Goal: Task Accomplishment & Management: Complete application form

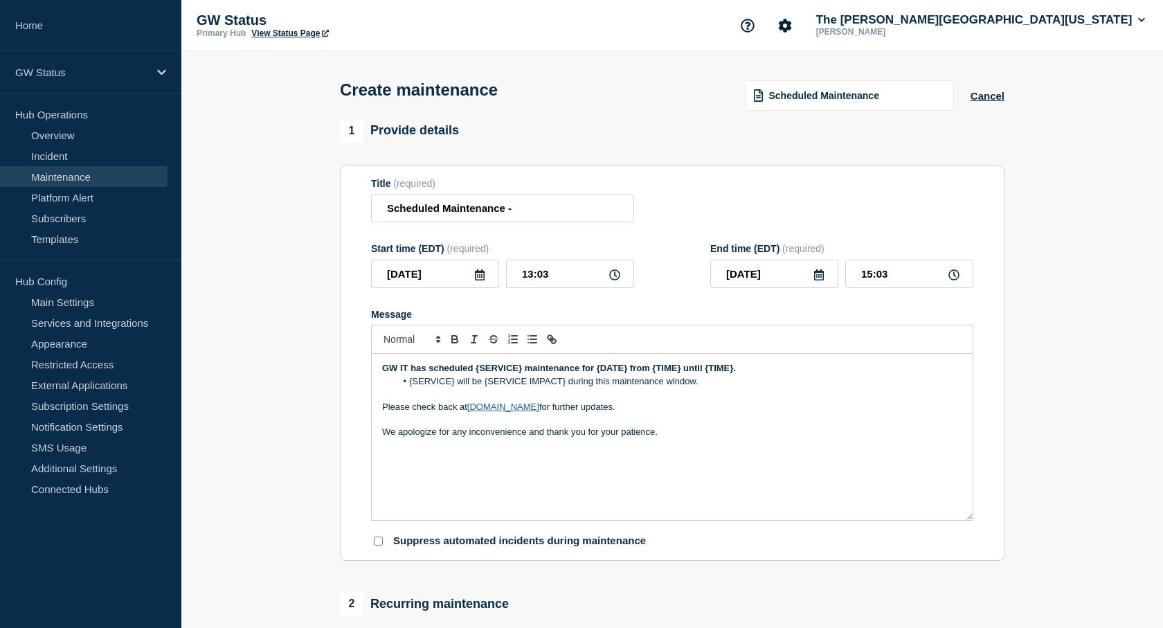
click at [796, 433] on p "We apologize for any inconvenience and thank you for your patience." at bounding box center [672, 432] width 580 height 12
click at [994, 96] on button "Cancel" at bounding box center [988, 96] width 34 height 12
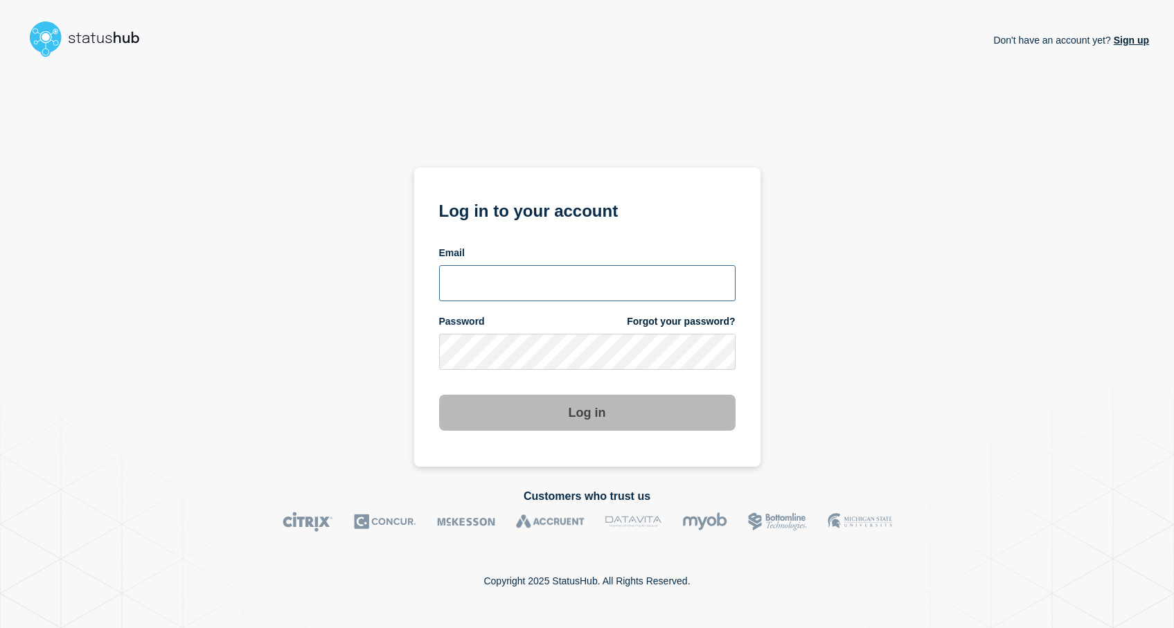
type input "keo@gwu.edu"
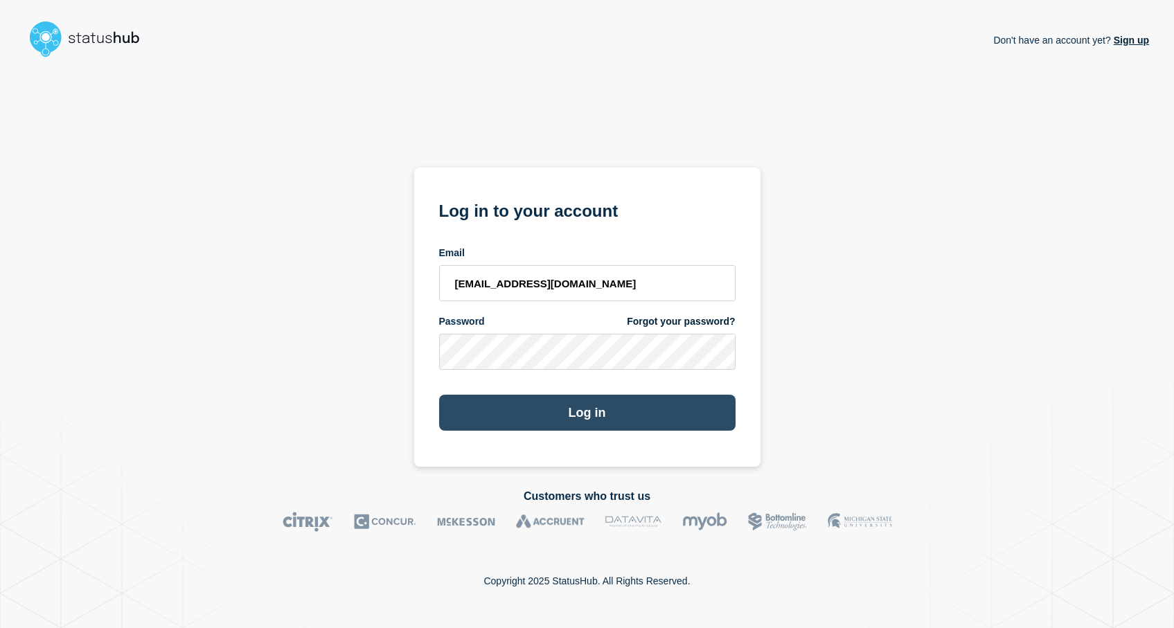
click at [561, 416] on button "Log in" at bounding box center [587, 413] width 296 height 36
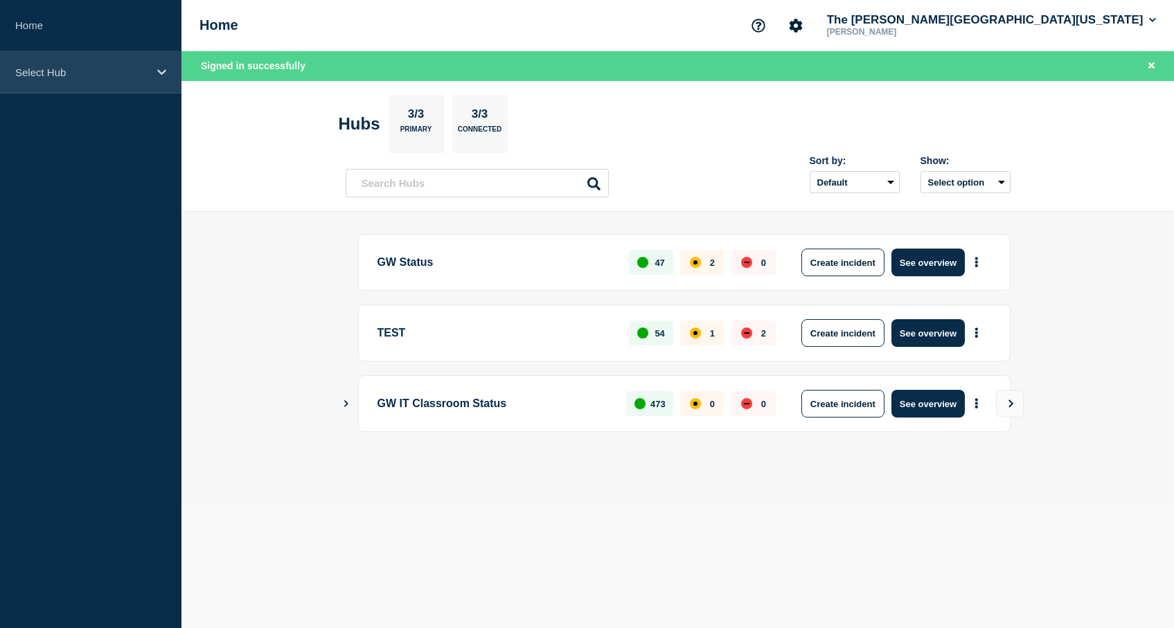
drag, startPoint x: 94, startPoint y: 76, endPoint x: 99, endPoint y: 90, distance: 14.7
click at [94, 76] on p "Select Hub" at bounding box center [81, 72] width 133 height 12
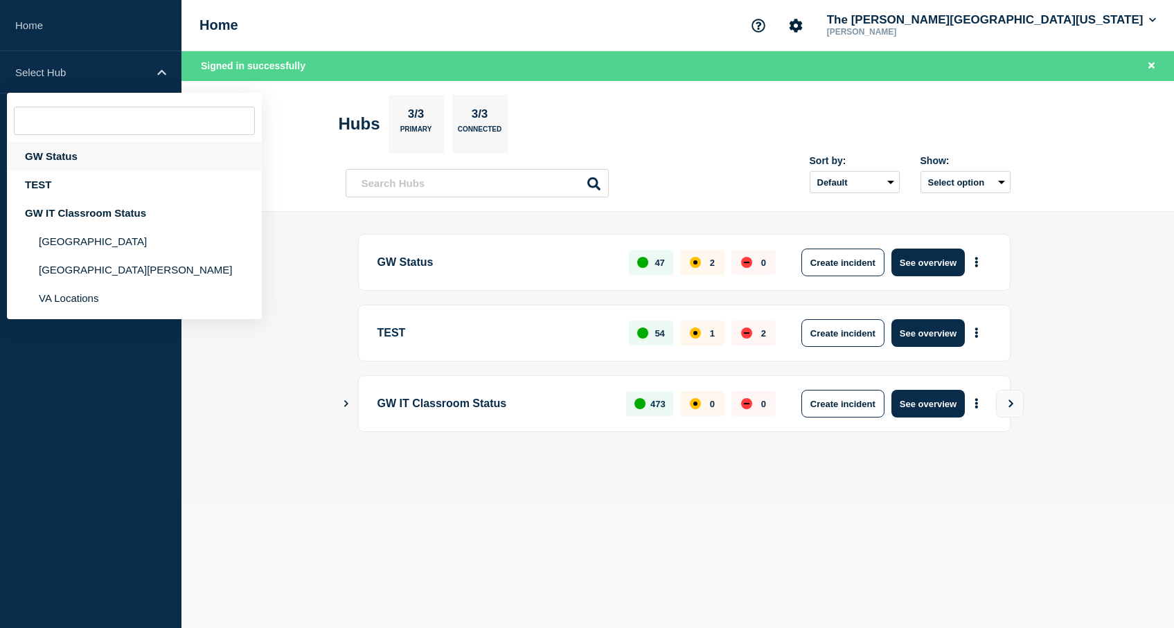
click at [69, 148] on div "GW Status" at bounding box center [134, 156] width 255 height 28
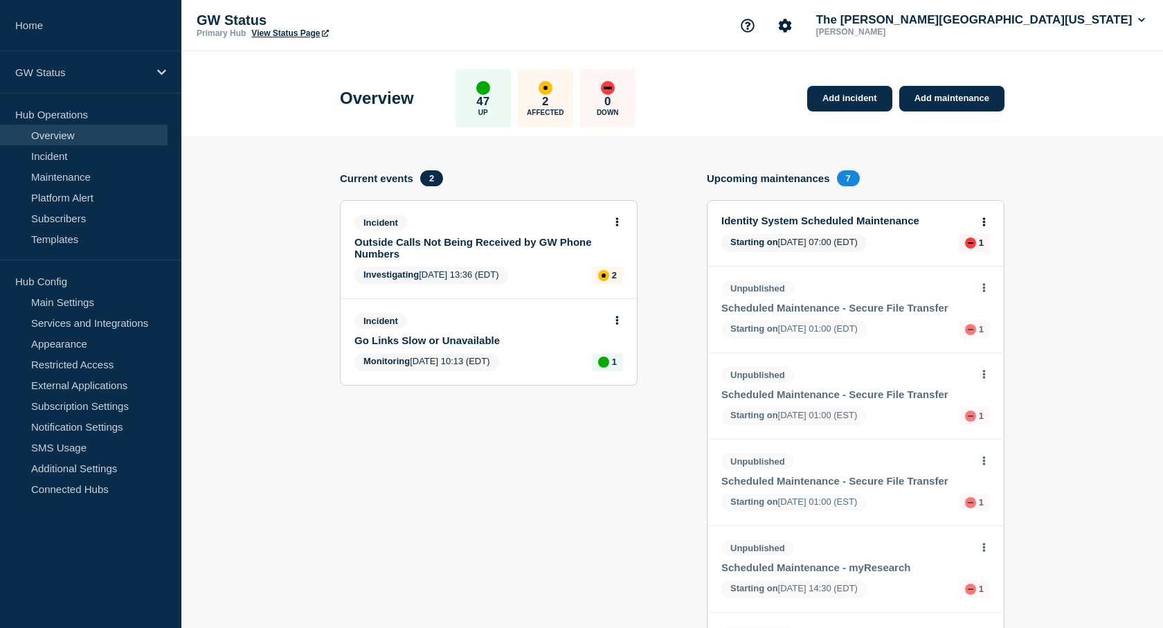
drag, startPoint x: 63, startPoint y: 180, endPoint x: 190, endPoint y: 190, distance: 127.8
click at [64, 180] on link "Maintenance" at bounding box center [84, 176] width 168 height 21
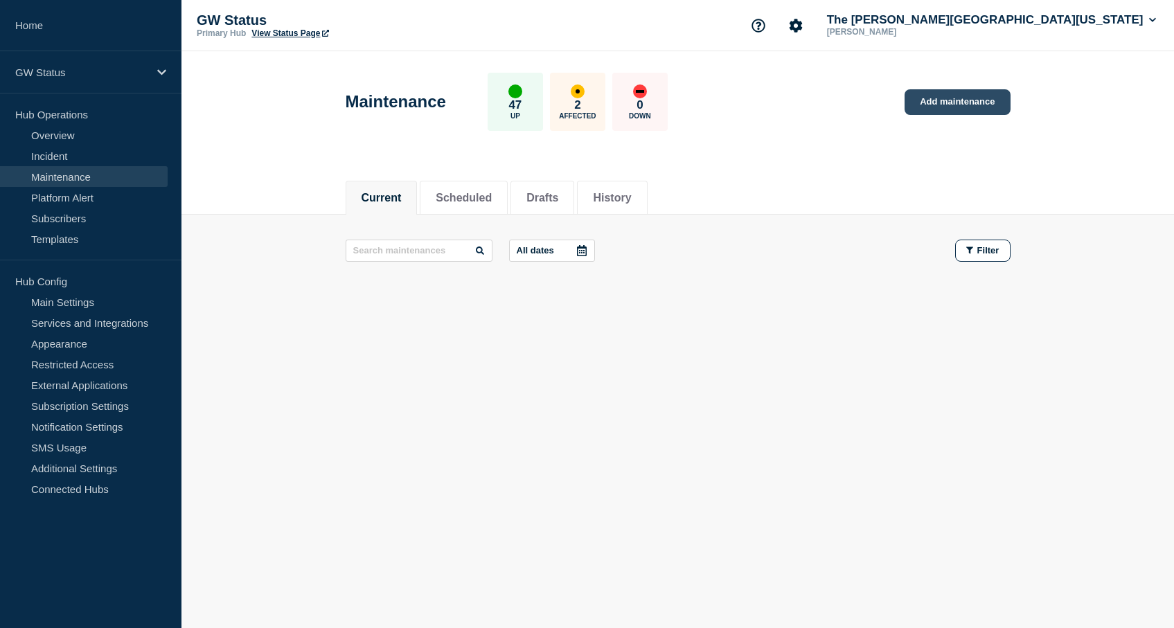
click at [975, 93] on link "Add maintenance" at bounding box center [956, 102] width 105 height 26
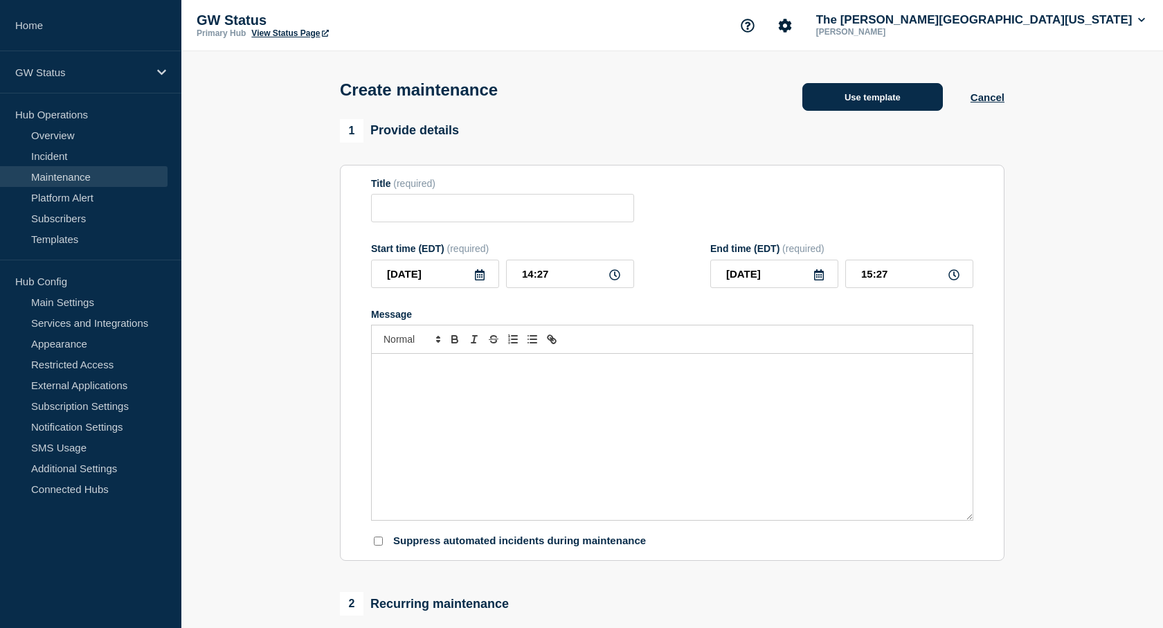
click at [909, 109] on button "Use template" at bounding box center [873, 97] width 141 height 28
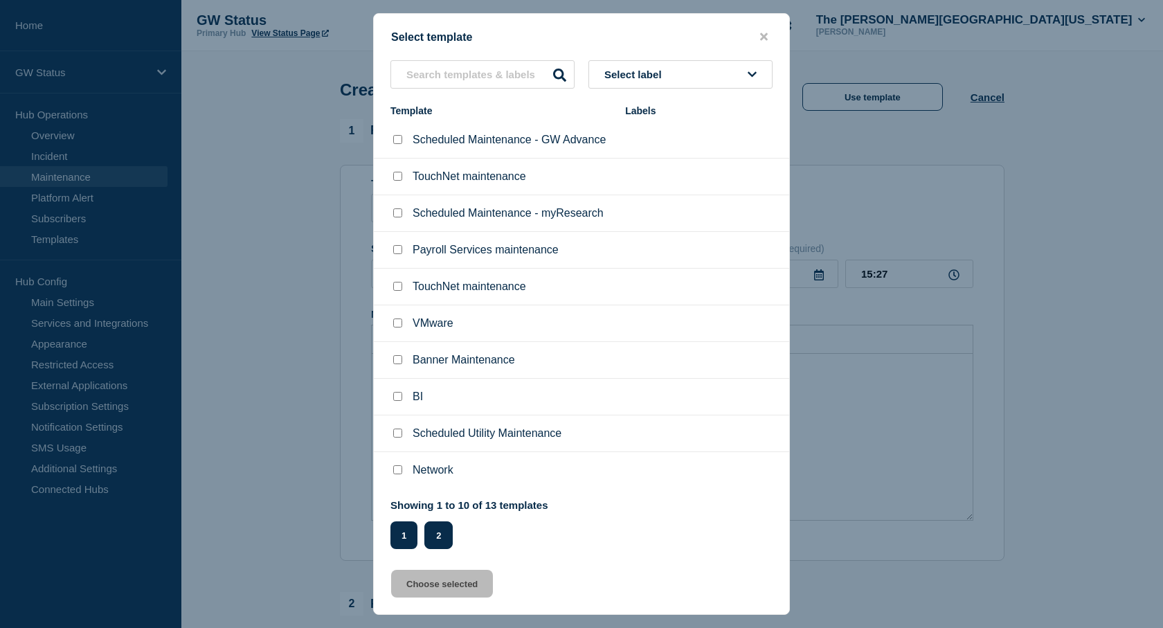
click at [438, 533] on button "2" at bounding box center [438, 535] width 28 height 28
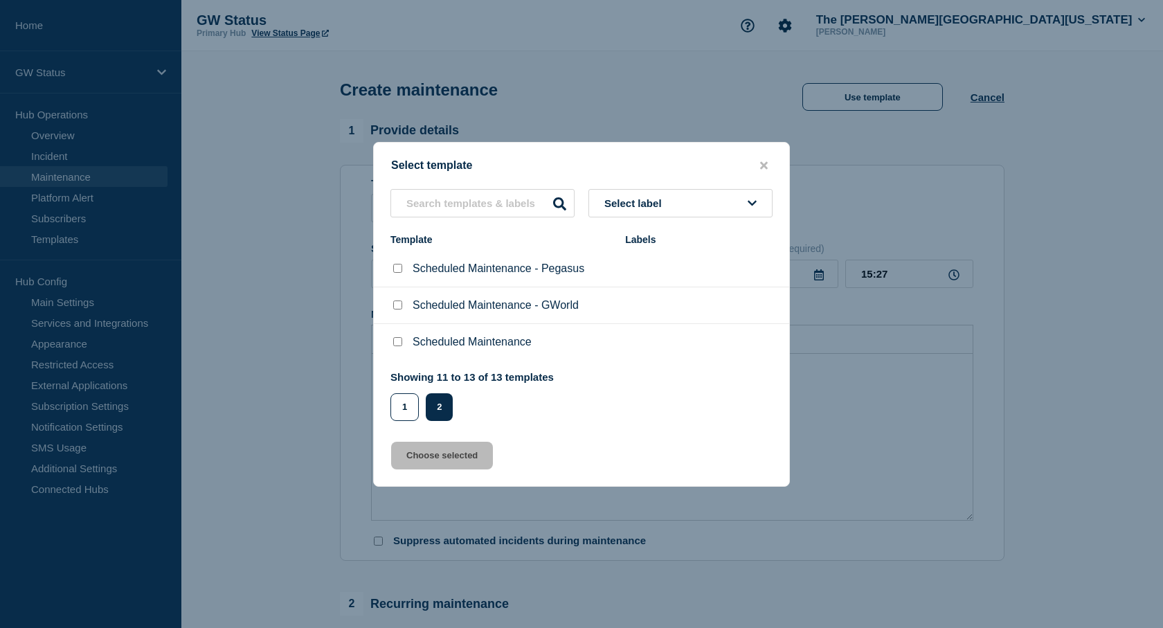
click at [398, 349] on div at bounding box center [398, 342] width 14 height 14
click at [398, 346] on input "Scheduled Maintenance checkbox" at bounding box center [397, 341] width 9 height 9
checkbox input "true"
click at [447, 450] on button "Choose selected" at bounding box center [442, 456] width 102 height 28
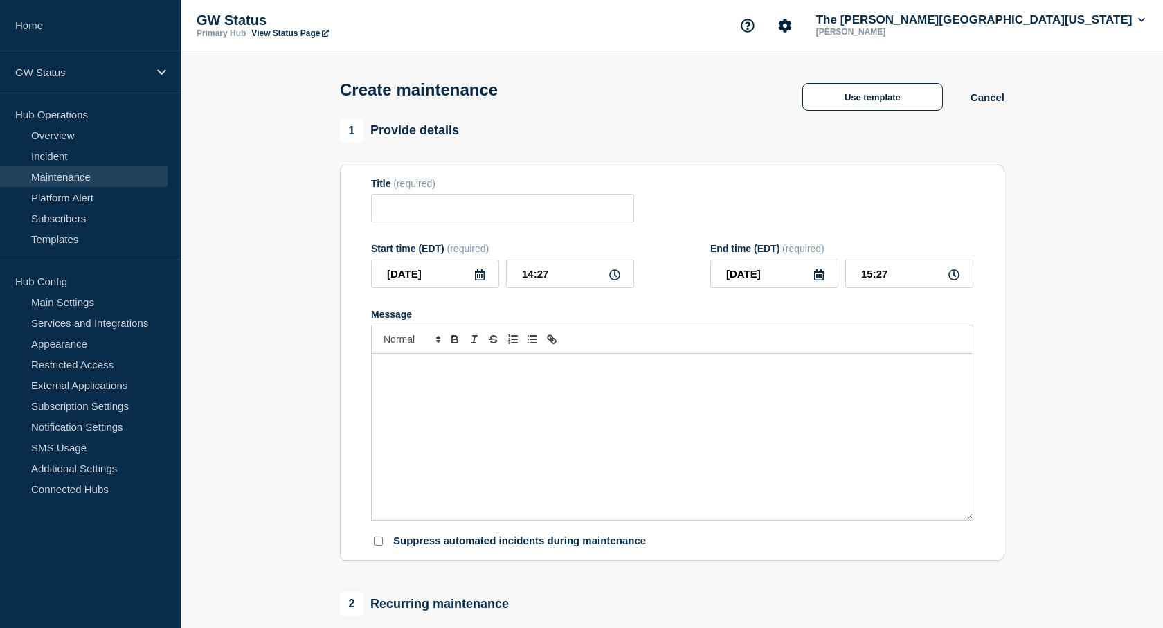
type input "Scheduled Maintenance"
type input "16:27"
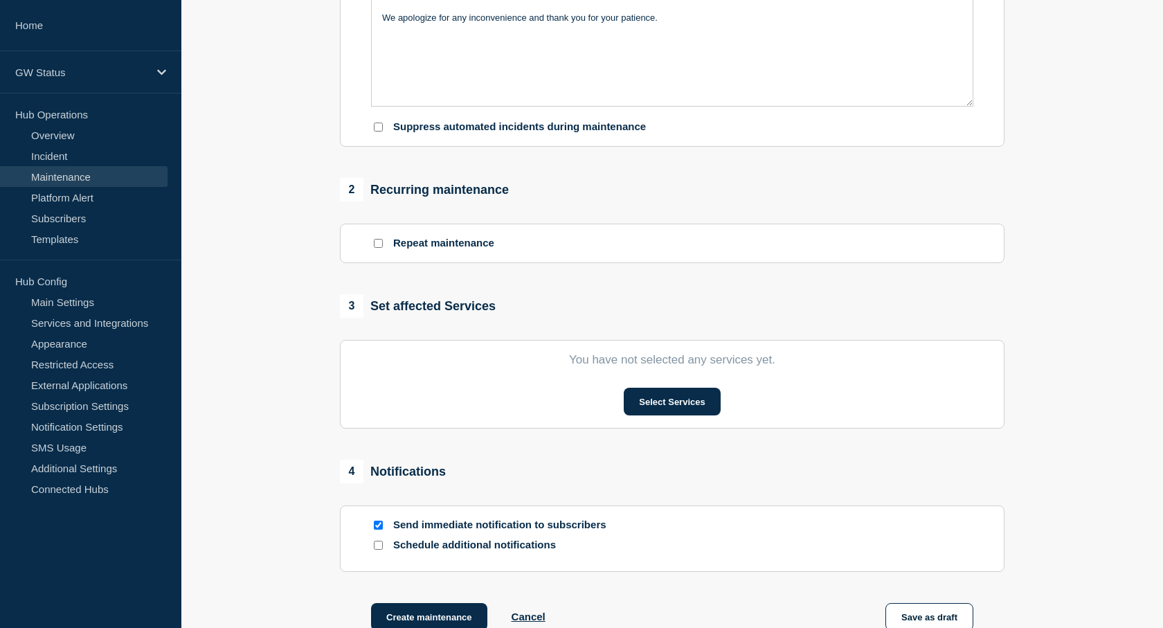
scroll to position [415, 0]
click at [677, 397] on button "Select Services" at bounding box center [672, 400] width 96 height 28
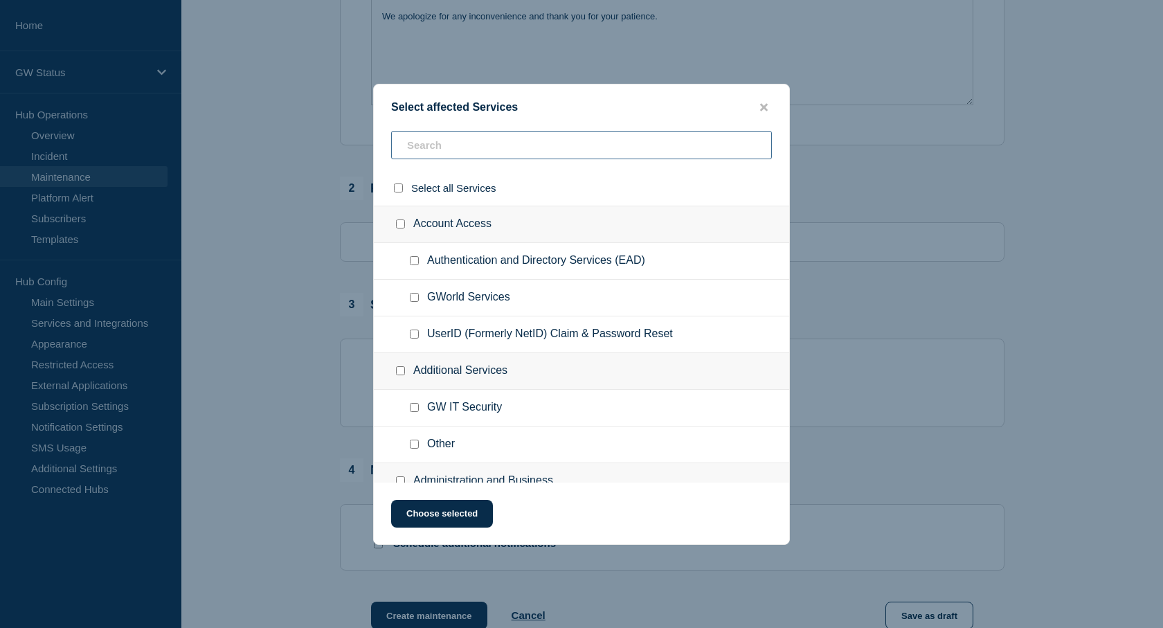
click at [440, 143] on input "text" at bounding box center [581, 145] width 381 height 28
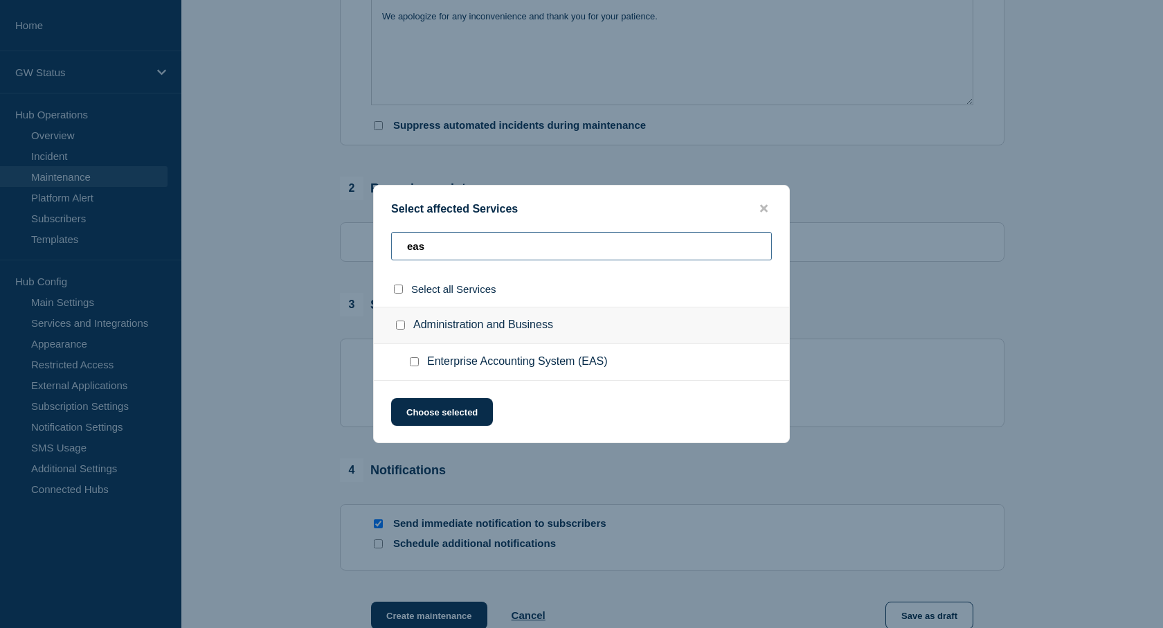
type input "eas"
click at [413, 363] on input "Enterprise Accounting System (EAS) checkbox" at bounding box center [414, 361] width 9 height 9
checkbox input "true"
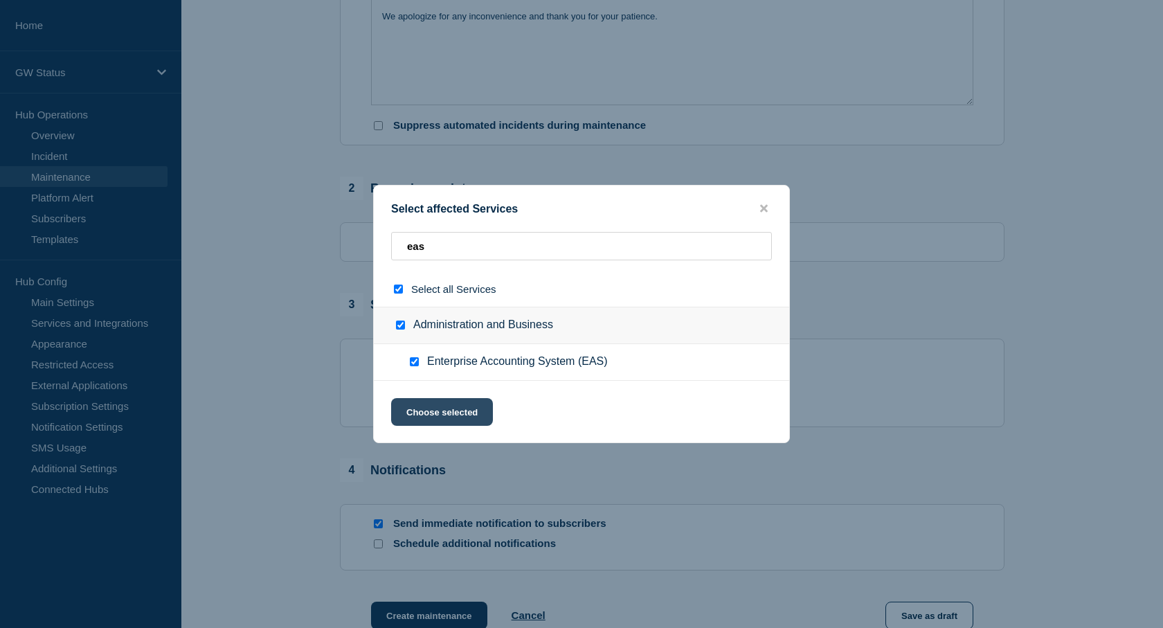
click at [428, 407] on button "Choose selected" at bounding box center [442, 412] width 102 height 28
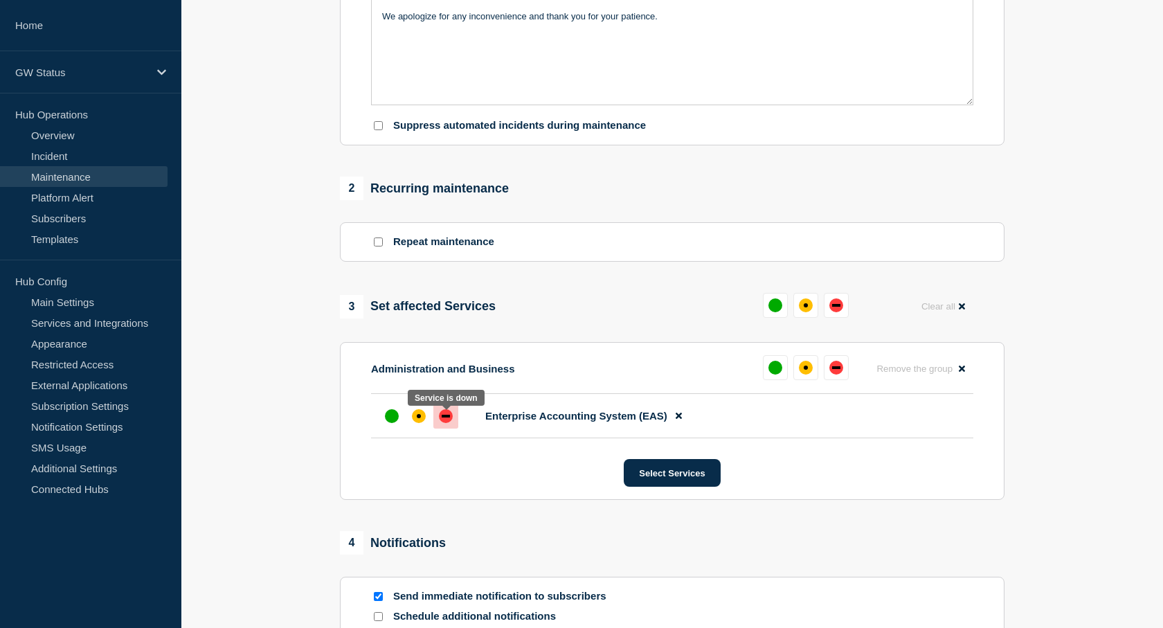
click at [443, 418] on div "down" at bounding box center [446, 416] width 8 height 3
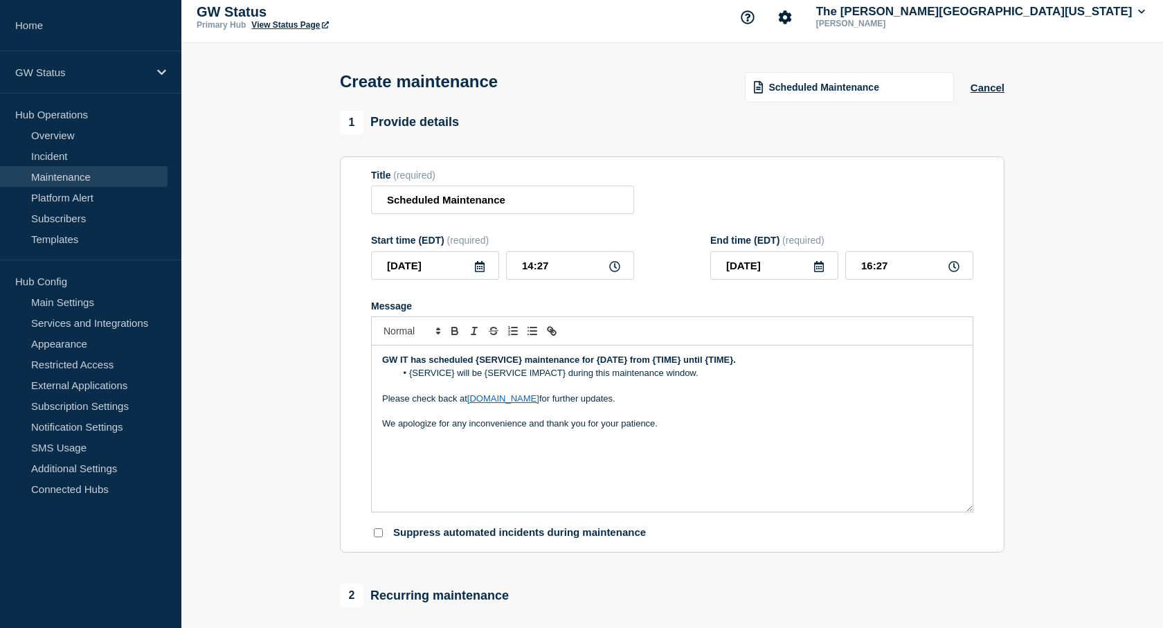
scroll to position [0, 0]
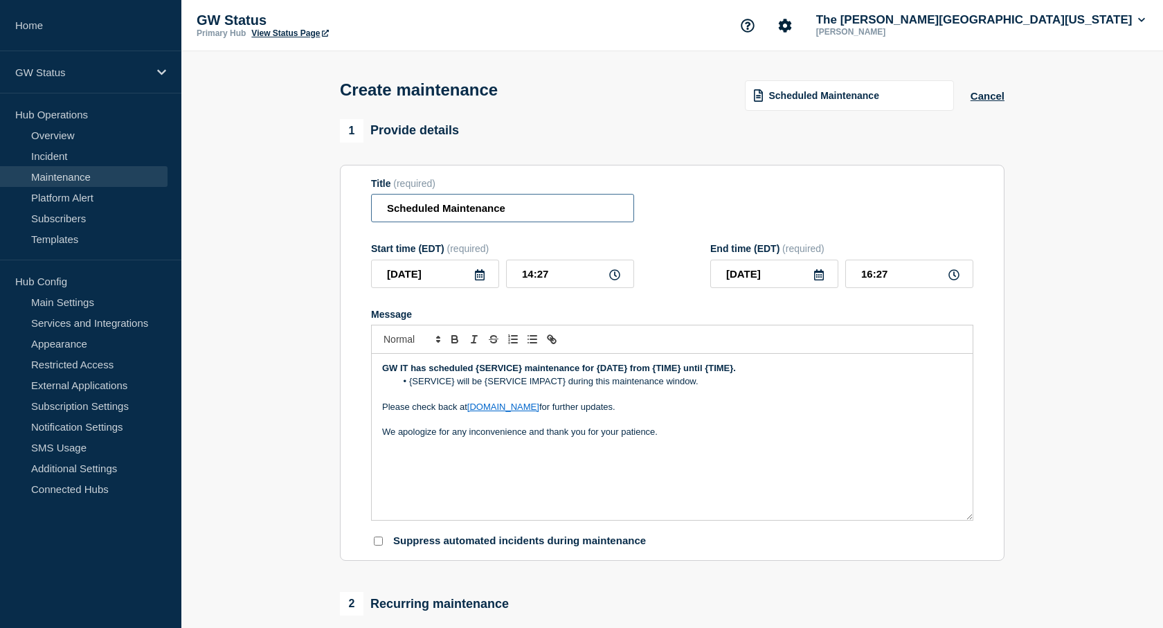
click at [541, 211] on input "Scheduled Maintenance" at bounding box center [502, 208] width 263 height 28
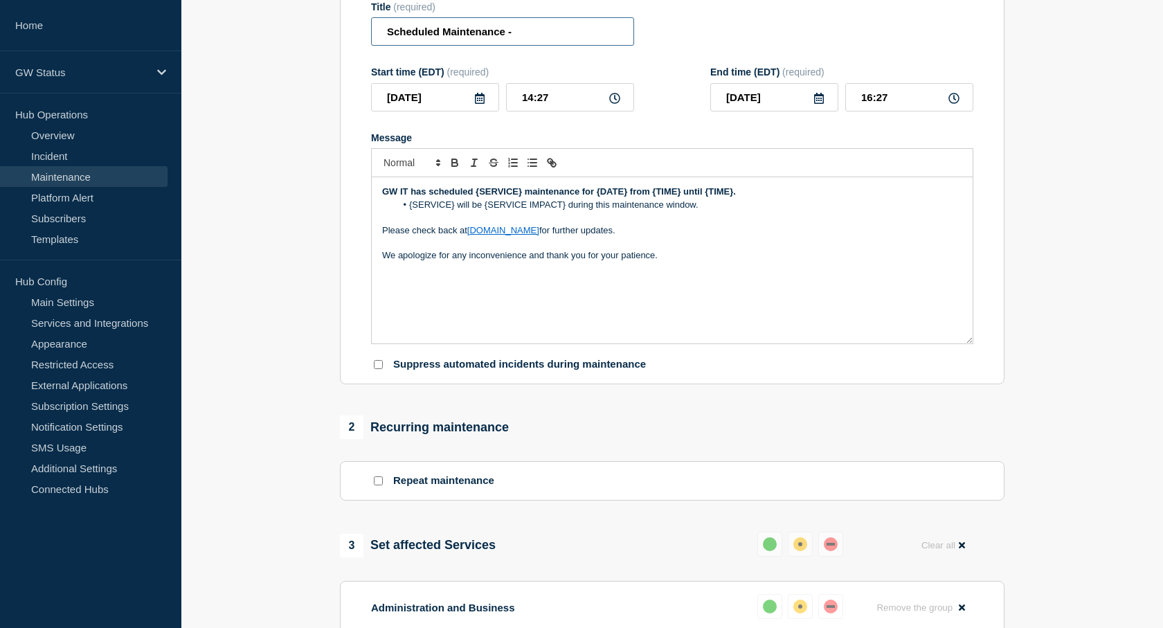
scroll to position [346, 0]
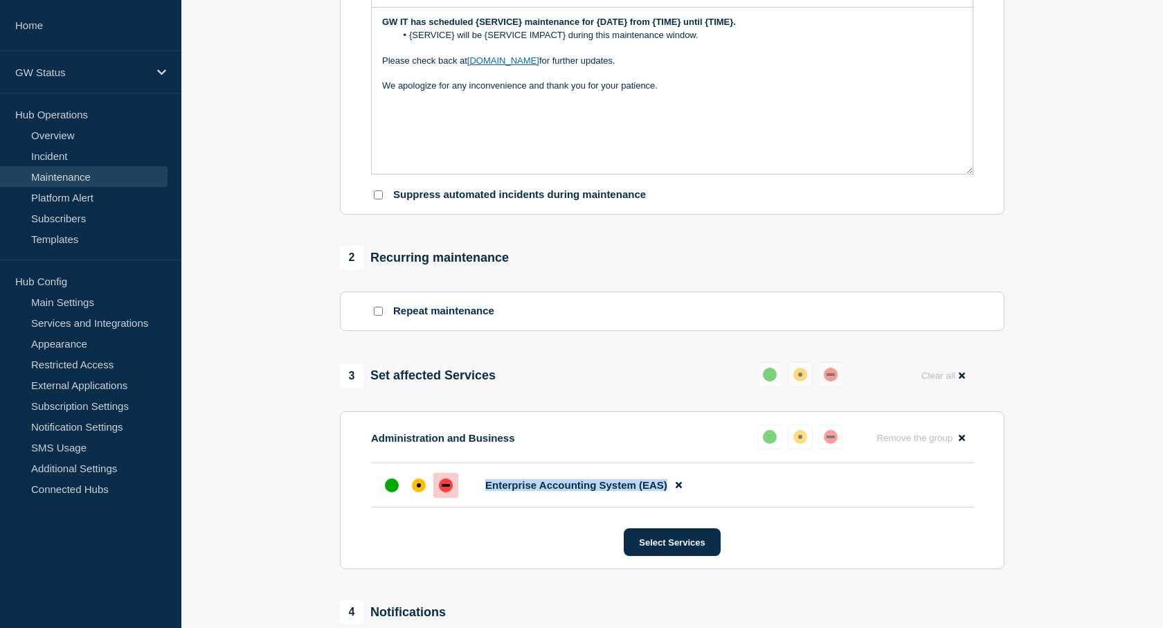
drag, startPoint x: 665, startPoint y: 491, endPoint x: 487, endPoint y: 492, distance: 178.7
click at [487, 491] on span "Enterprise Accounting System (EAS)" at bounding box center [576, 485] width 182 height 12
copy span "Enterprise Accounting System (EAS)"
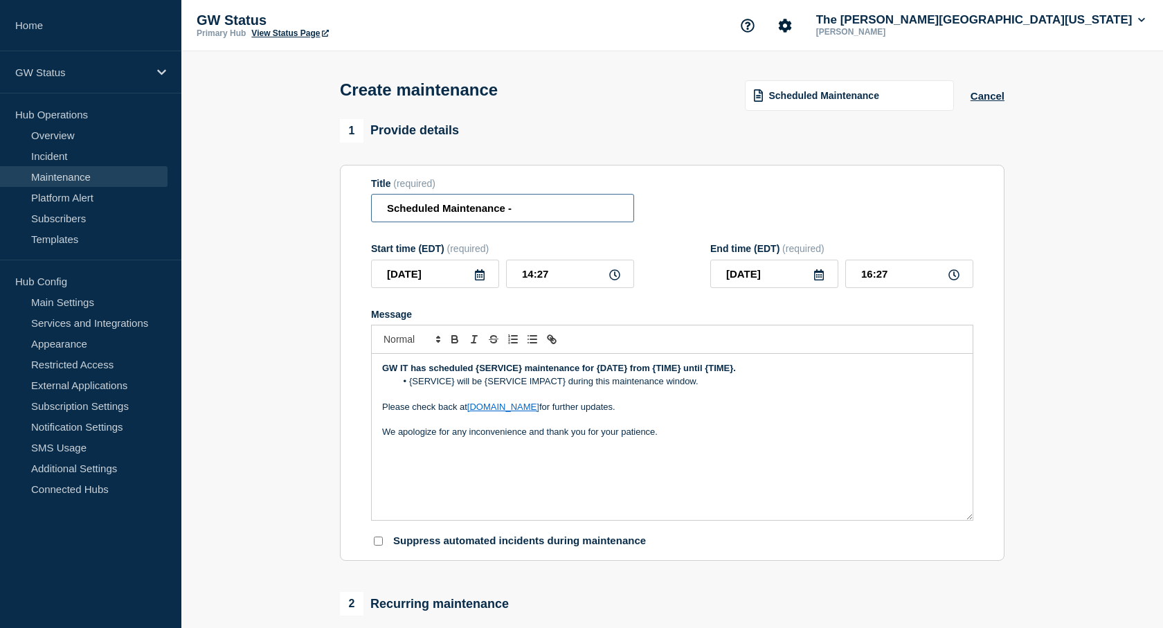
click at [563, 217] on input "Scheduled Maintenance -" at bounding box center [502, 208] width 263 height 28
paste input "Enterprise Accounting System (EAS)"
type input "Scheduled Maintenance - Enterprise Accounting System (EAS)"
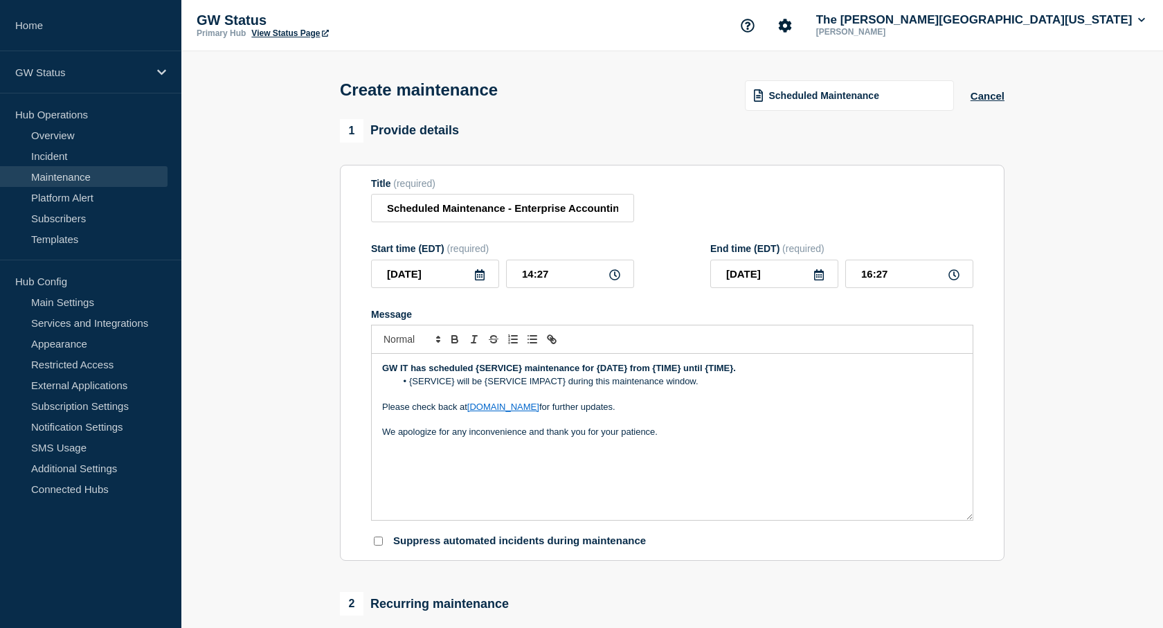
click at [476, 280] on icon at bounding box center [479, 274] width 11 height 11
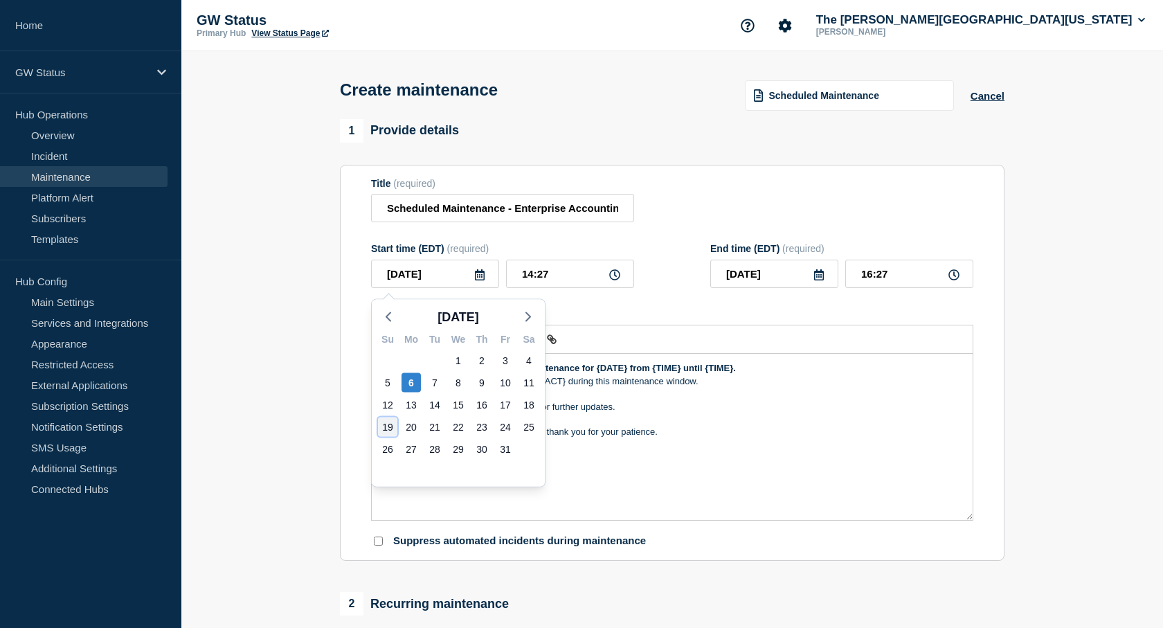
click at [392, 425] on div "19" at bounding box center [387, 427] width 19 height 19
type input "[DATE]"
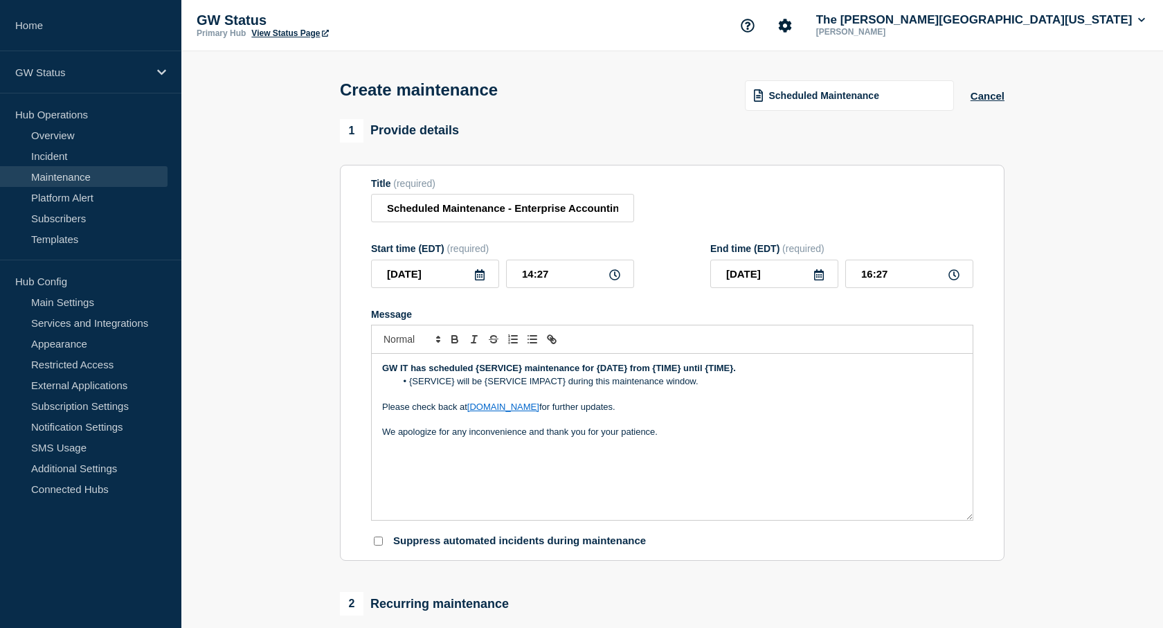
click at [615, 280] on icon at bounding box center [614, 274] width 11 height 11
drag, startPoint x: 551, startPoint y: 278, endPoint x: 503, endPoint y: 278, distance: 47.8
click at [503, 278] on div "[DATE] 14:27" at bounding box center [502, 274] width 263 height 28
type input "06:00"
drag, startPoint x: 895, startPoint y: 277, endPoint x: 834, endPoint y: 276, distance: 61.0
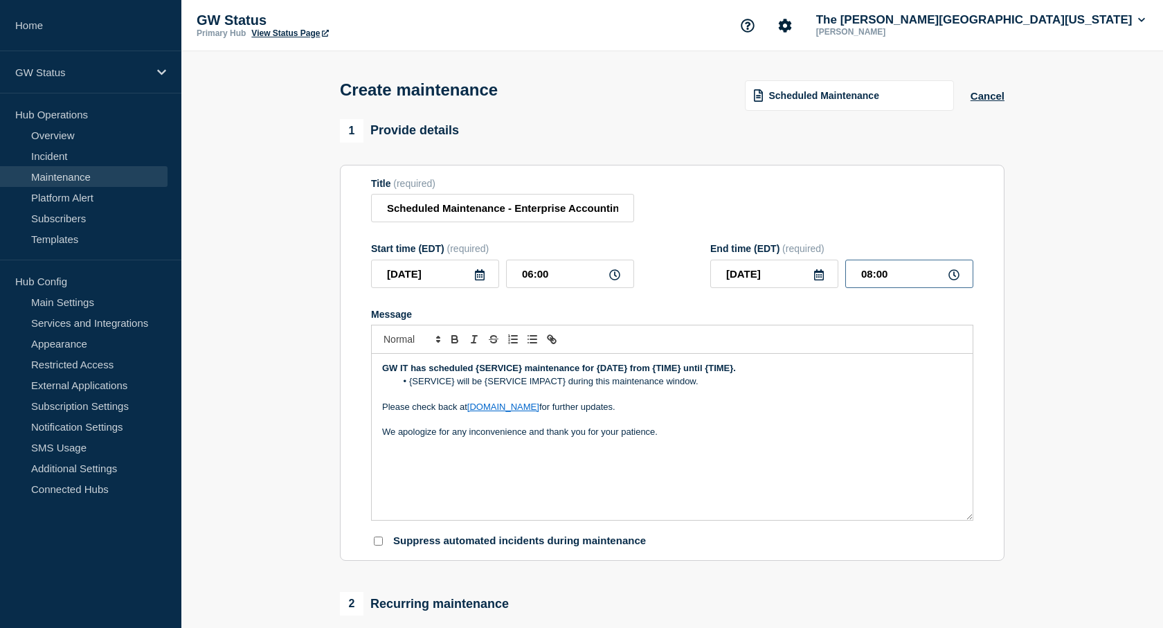
click at [834, 276] on div "[DATE] 08:00" at bounding box center [841, 274] width 263 height 28
type input "14:00"
click at [843, 409] on p "Please check back at [DOMAIN_NAME] for further updates." at bounding box center [672, 407] width 580 height 12
drag, startPoint x: 706, startPoint y: 372, endPoint x: 475, endPoint y: 371, distance: 231.3
click at [475, 371] on strong "GW IT has scheduled {SERVICE} maintenance for {DATE} from {TIME} until {TIME}." at bounding box center [559, 368] width 354 height 10
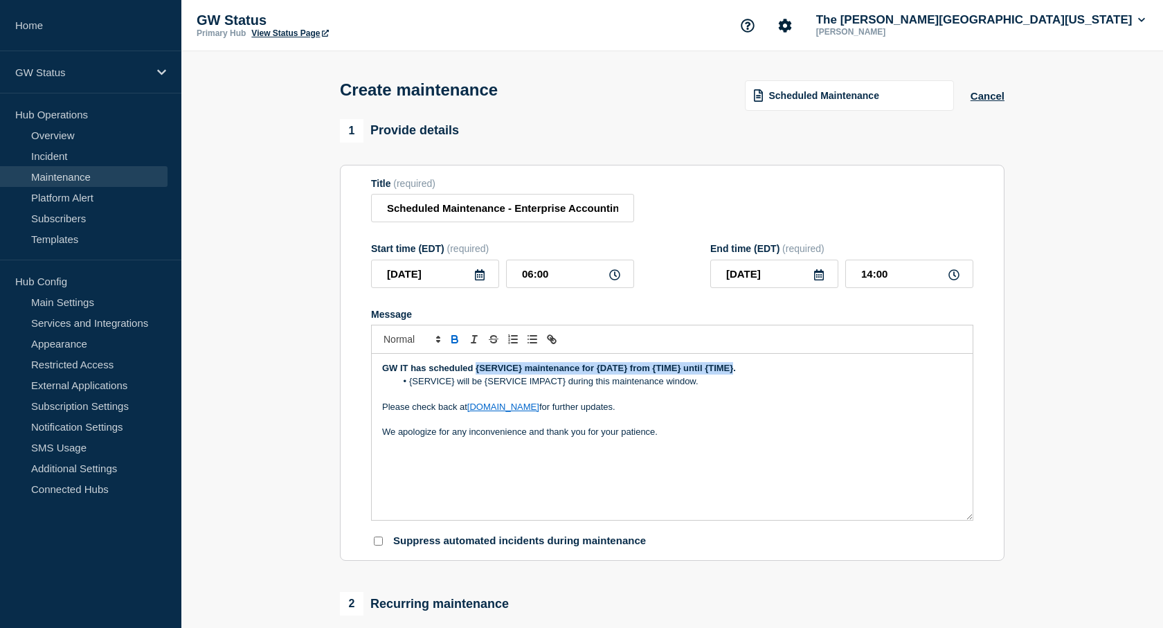
paste div "Message"
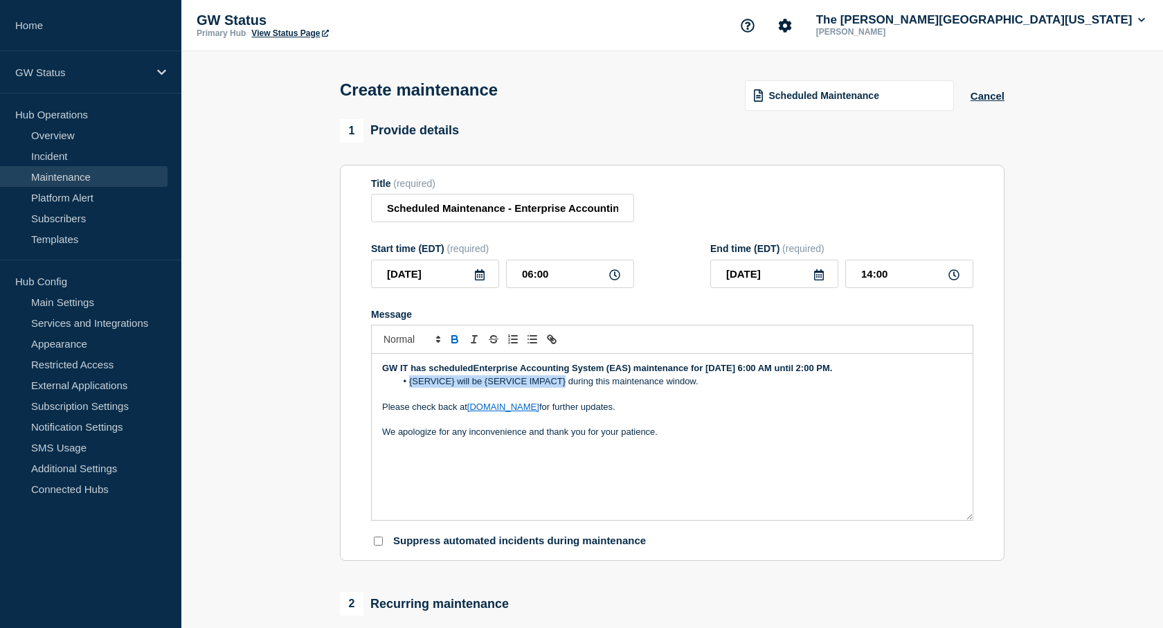
drag, startPoint x: 566, startPoint y: 385, endPoint x: 417, endPoint y: 387, distance: 149.6
click at [411, 387] on li "{SERVICE} will be {SERVICE IMPACT} during this maintenance window." at bounding box center [679, 381] width 567 height 12
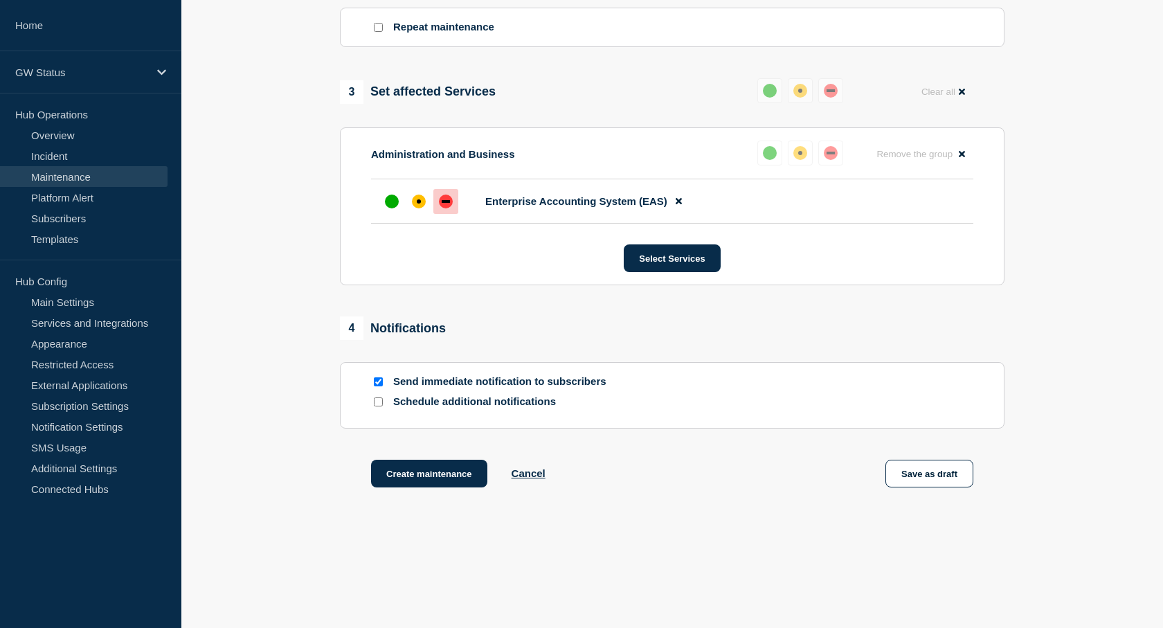
scroll to position [654, 0]
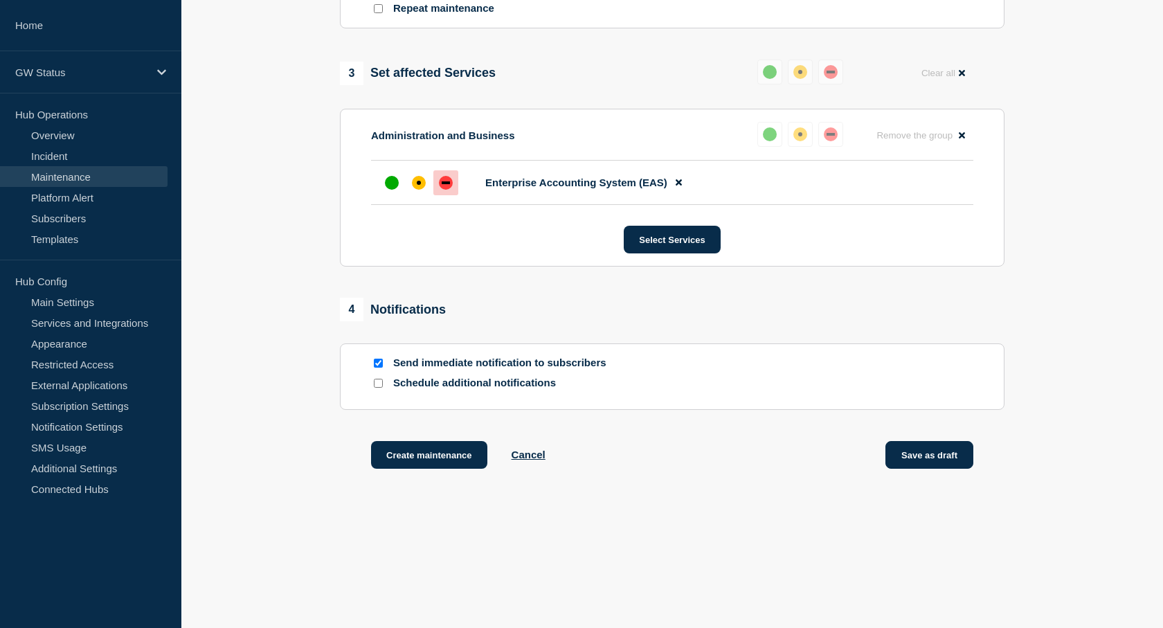
click at [920, 458] on button "Save as draft" at bounding box center [930, 455] width 88 height 28
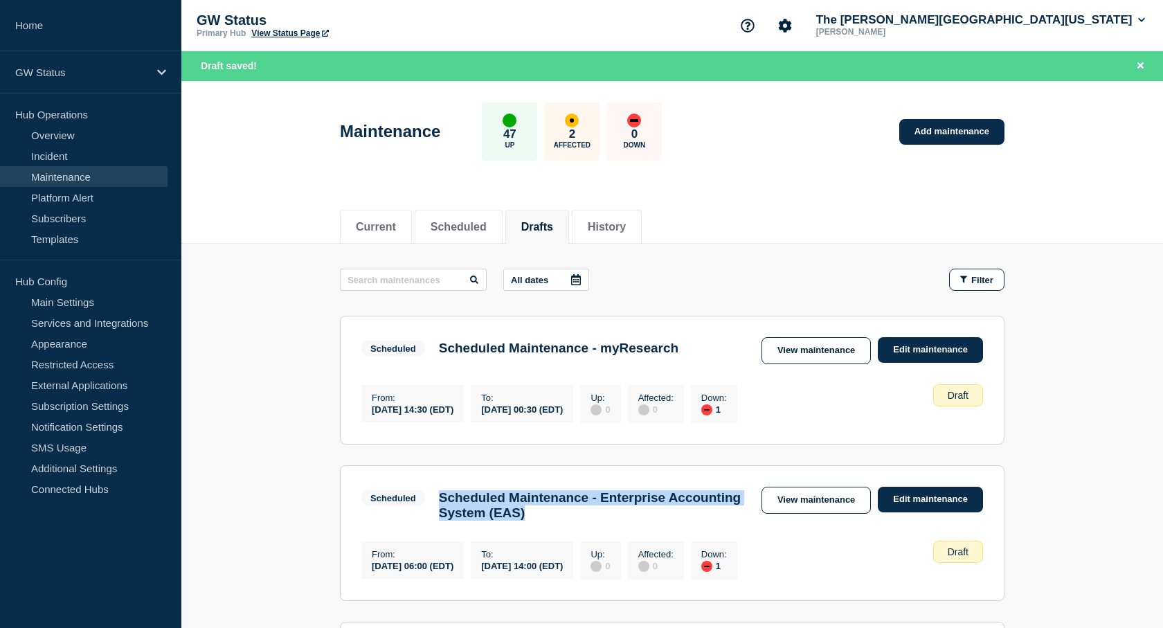
drag, startPoint x: 623, startPoint y: 524, endPoint x: 438, endPoint y: 503, distance: 185.4
click at [438, 503] on div "Scheduled Maintenance - Enterprise Accounting System (EAS)" at bounding box center [593, 505] width 323 height 30
copy h3 "Scheduled Maintenance - Enterprise Accounting System (EAS)"
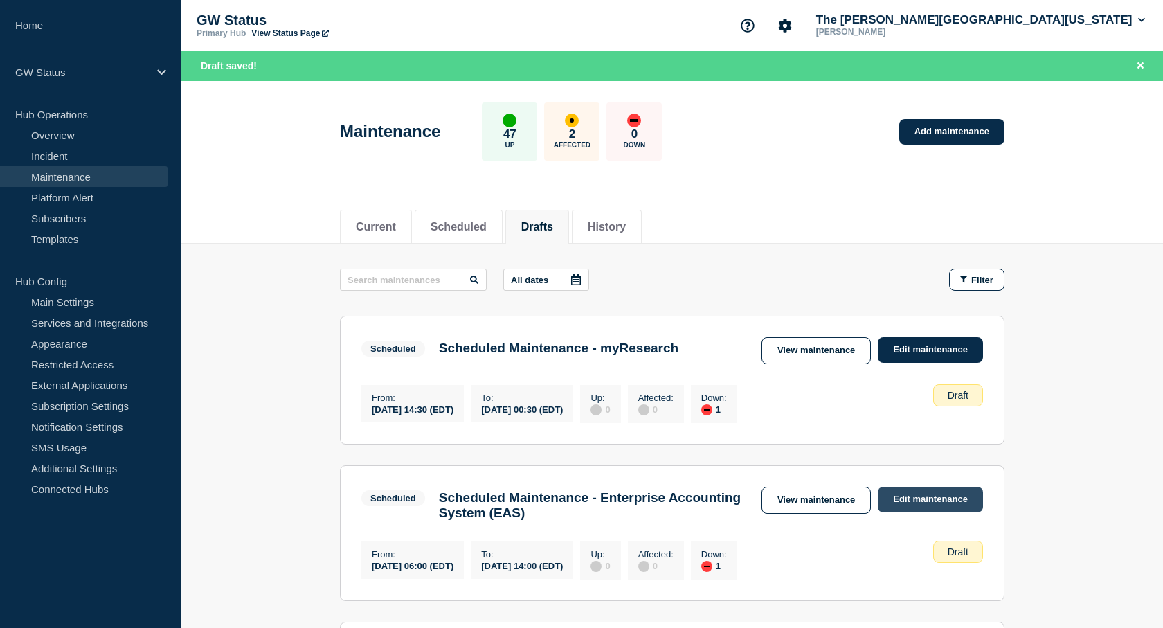
click at [940, 501] on link "Edit maintenance" at bounding box center [930, 500] width 105 height 26
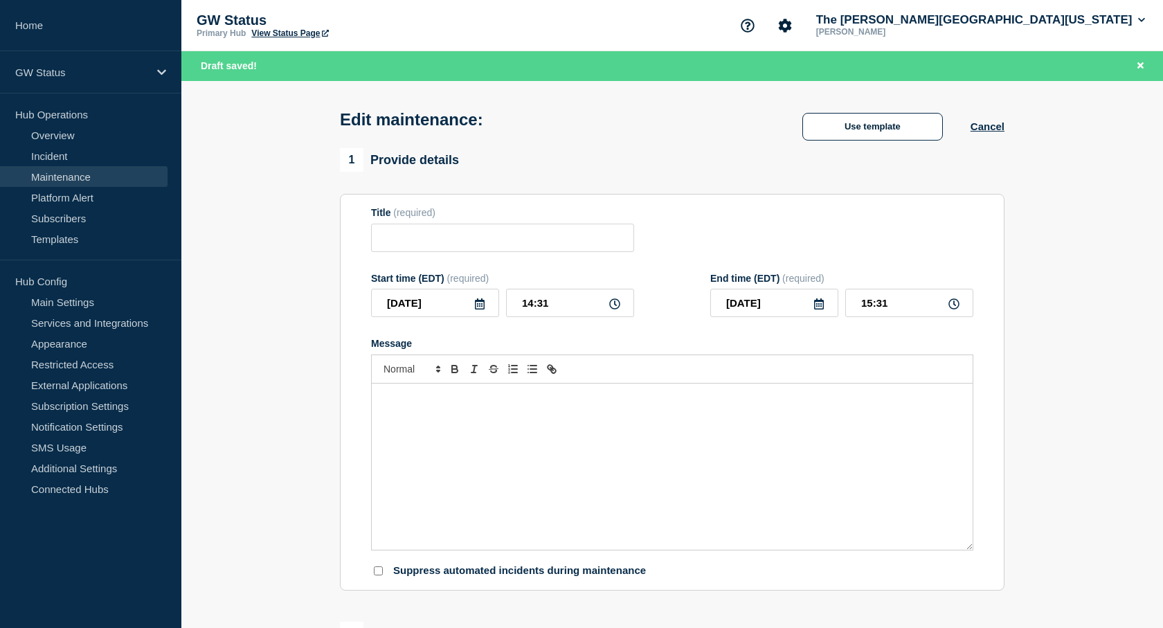
type input "Scheduled Maintenance - Enterprise Accounting System (EAS)"
type input "[DATE]"
type input "06:00"
type input "[DATE]"
type input "14:00"
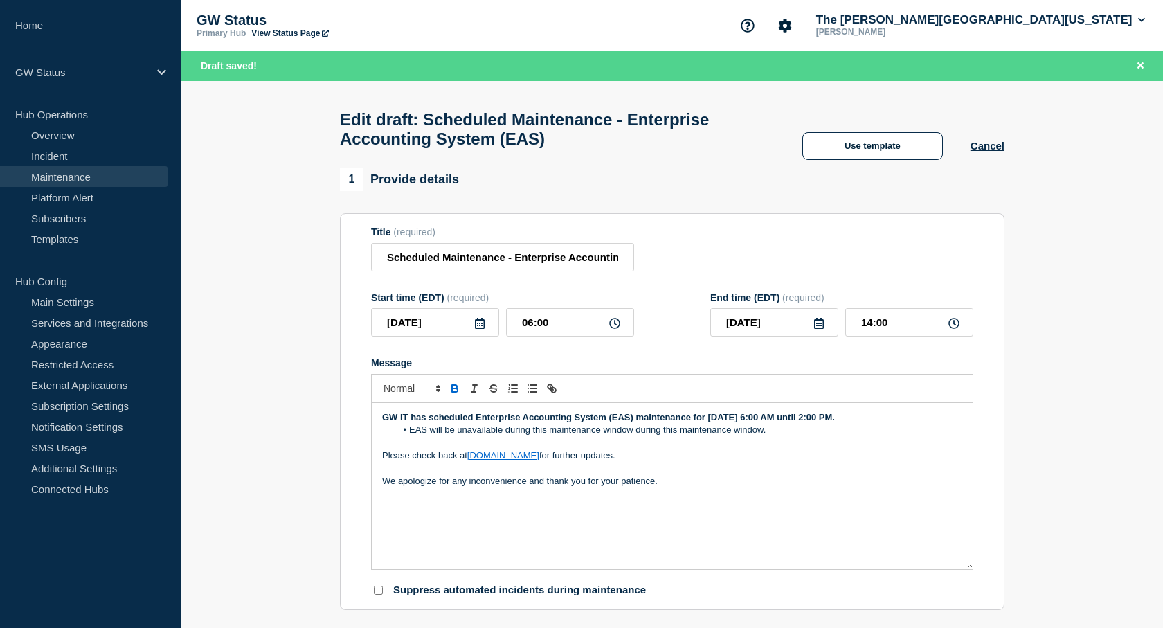
click at [786, 436] on li "EAS will be unavailable during this maintenance window during this maintenance …" at bounding box center [679, 430] width 567 height 12
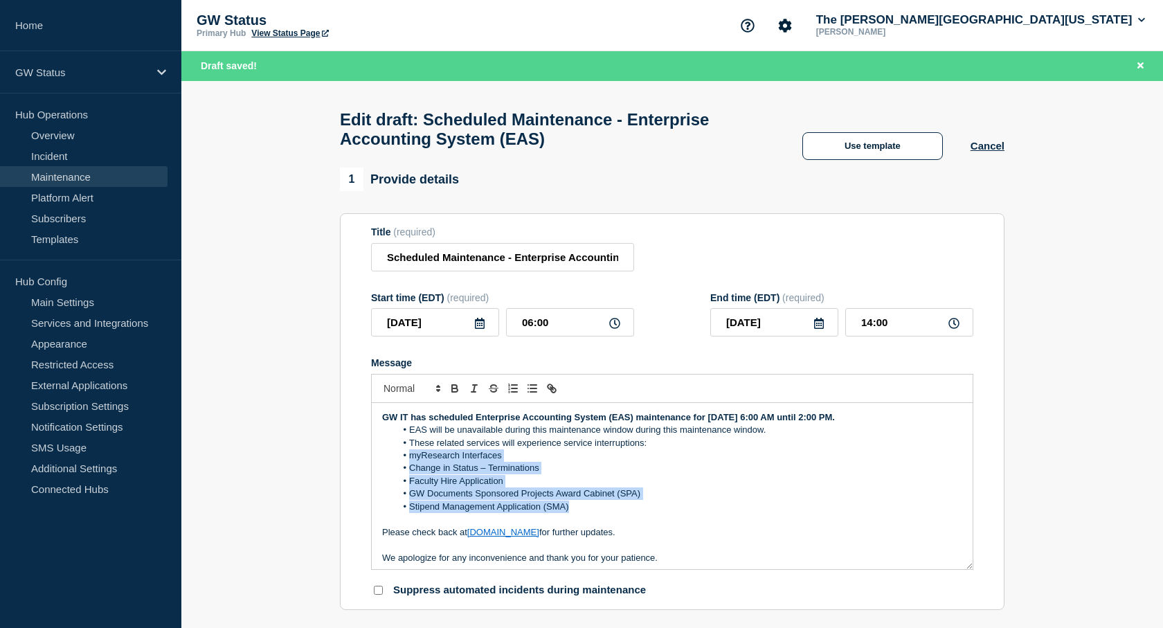
drag, startPoint x: 558, startPoint y: 515, endPoint x: 391, endPoint y: 460, distance: 176.3
click at [391, 460] on ol "EAS will be unavailable during this maintenance window during this maintenance …" at bounding box center [672, 468] width 580 height 89
click at [664, 462] on li "myResearch Interfaces" at bounding box center [679, 455] width 567 height 12
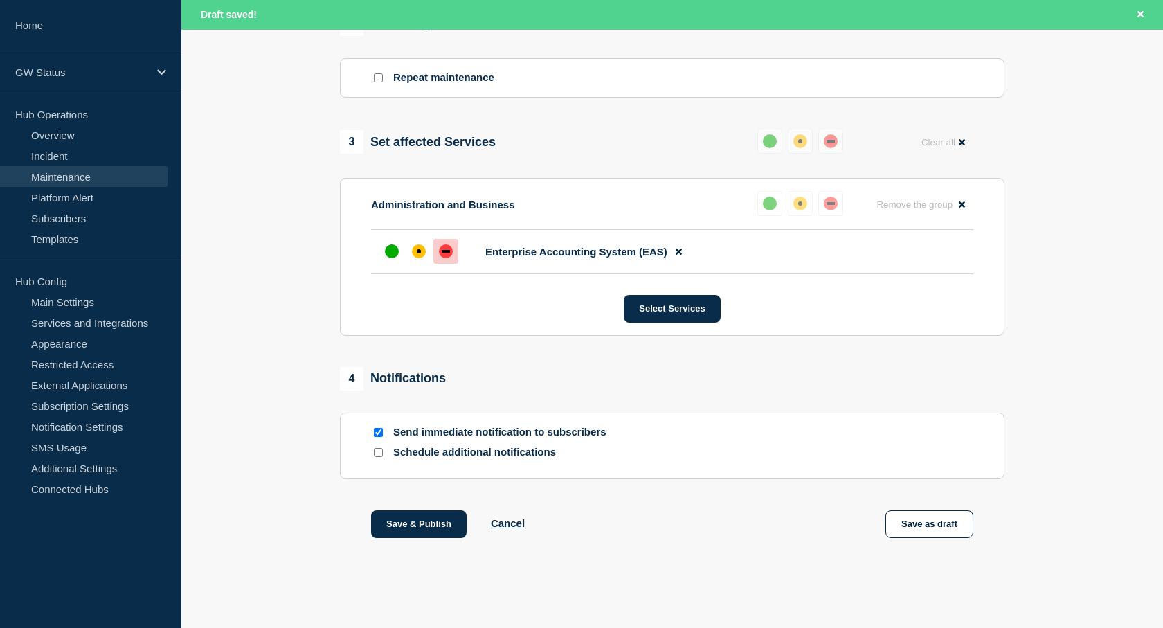
scroll to position [638, 0]
click at [951, 513] on button "Save as draft" at bounding box center [930, 524] width 88 height 28
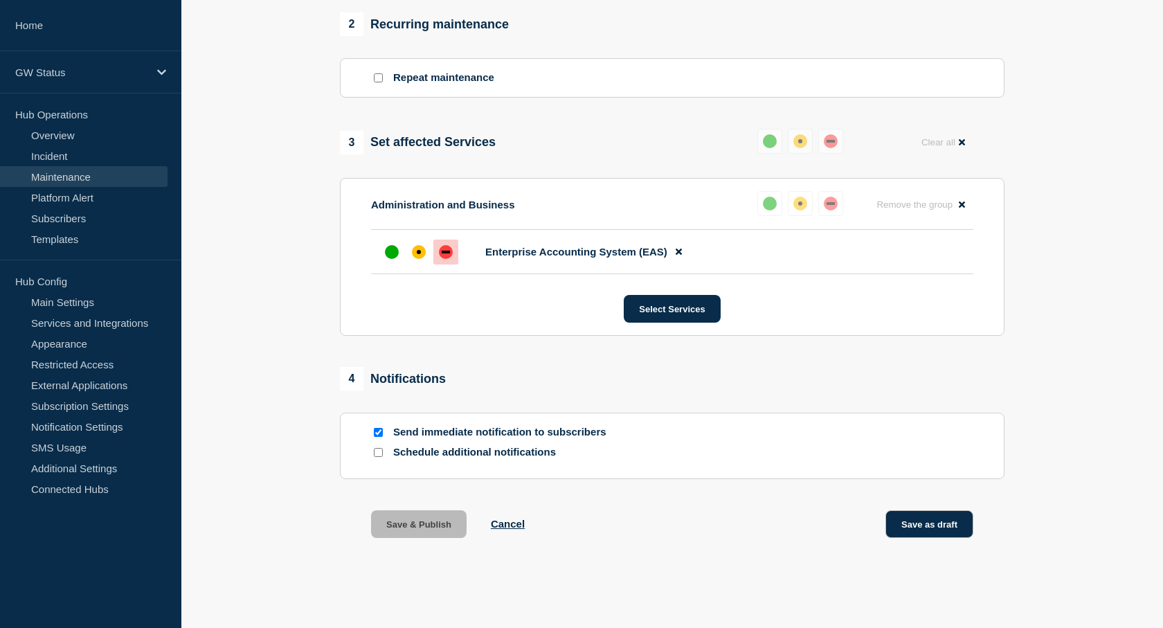
scroll to position [609, 0]
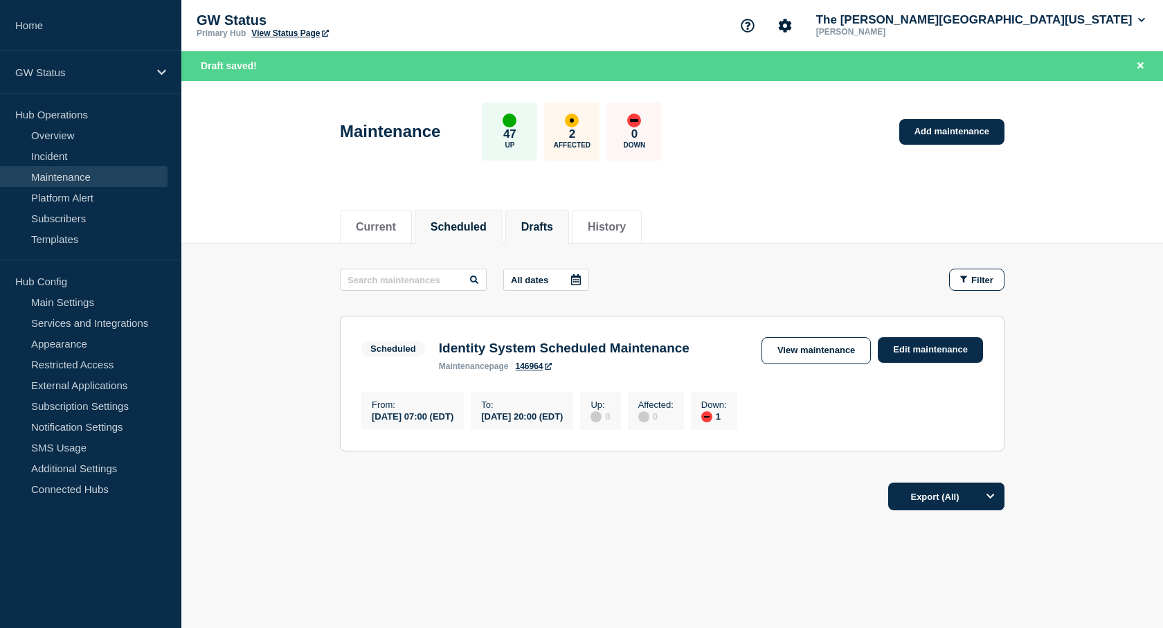
click at [549, 228] on button "Drafts" at bounding box center [537, 227] width 32 height 12
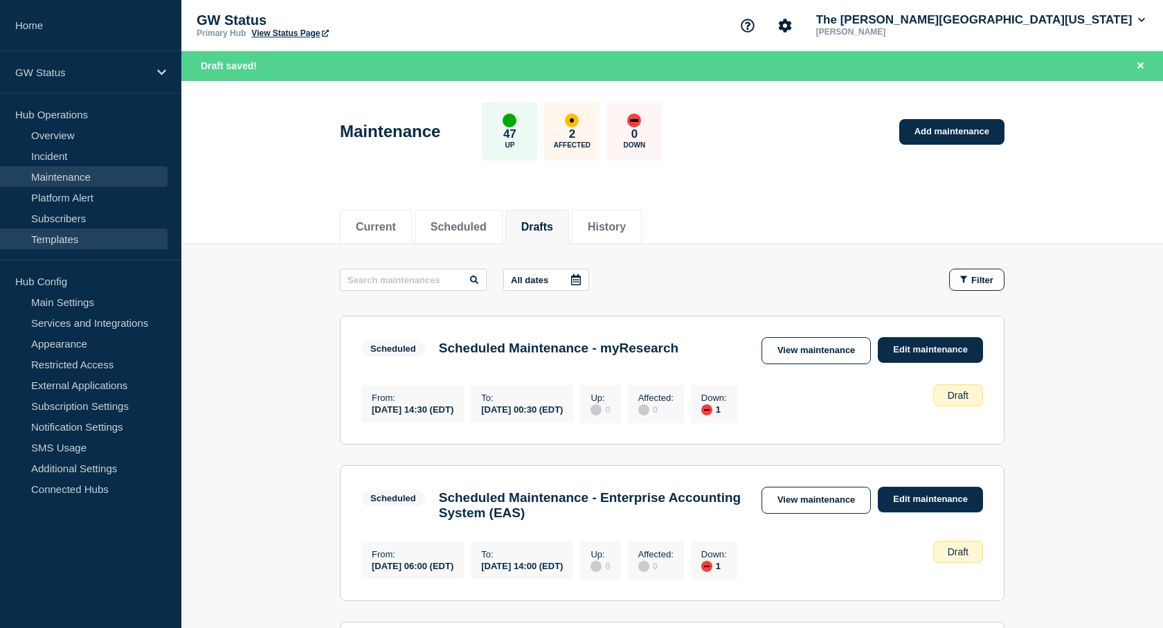
click at [46, 238] on link "Templates" at bounding box center [84, 239] width 168 height 21
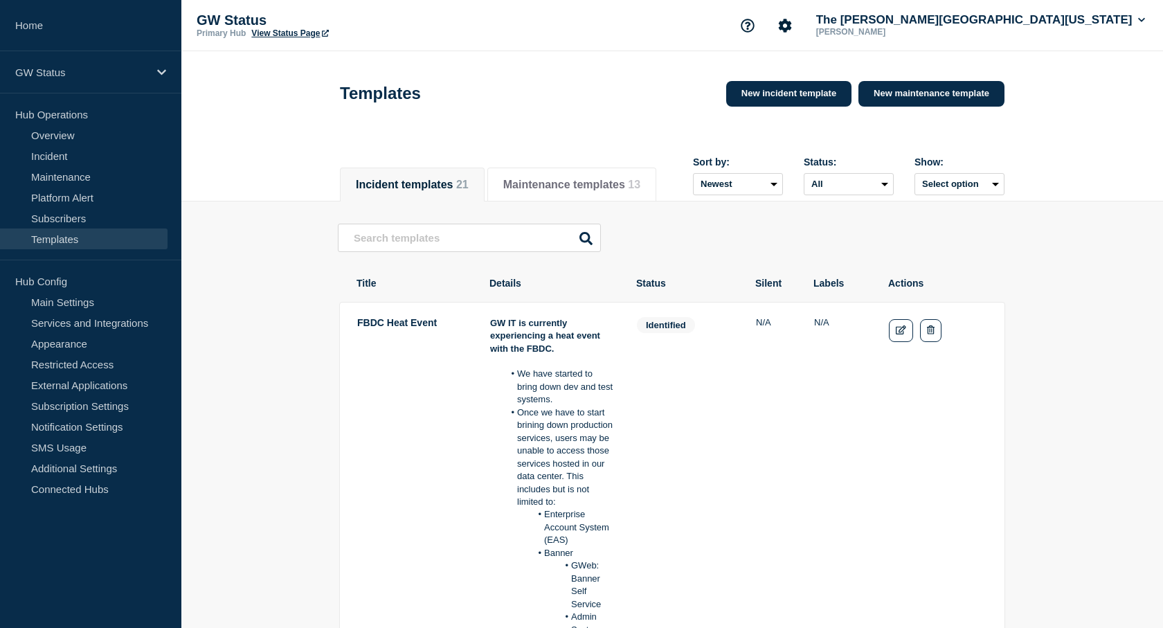
click at [959, 80] on div "New incident template New maintenance template" at bounding box center [861, 94] width 285 height 42
click at [958, 89] on link "New maintenance template" at bounding box center [932, 94] width 146 height 26
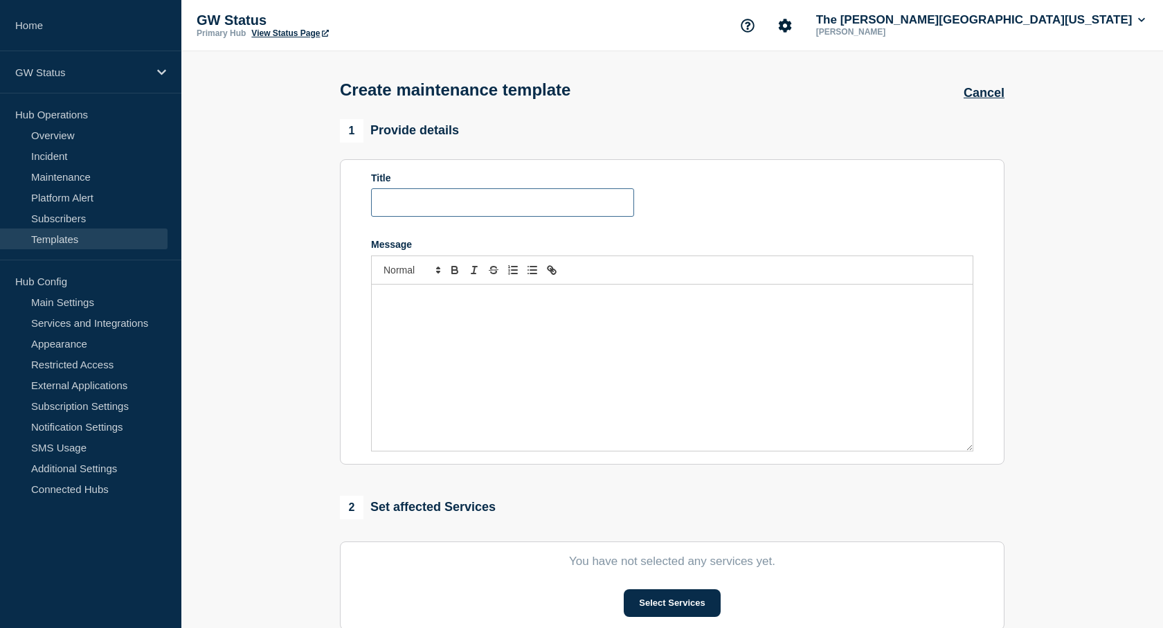
click at [434, 211] on input "Title" at bounding box center [502, 202] width 263 height 28
paste input "These related services will experience service interruptions: myResearch Interf…"
type input "These related services will experience service interruptions: myResearch Interf…"
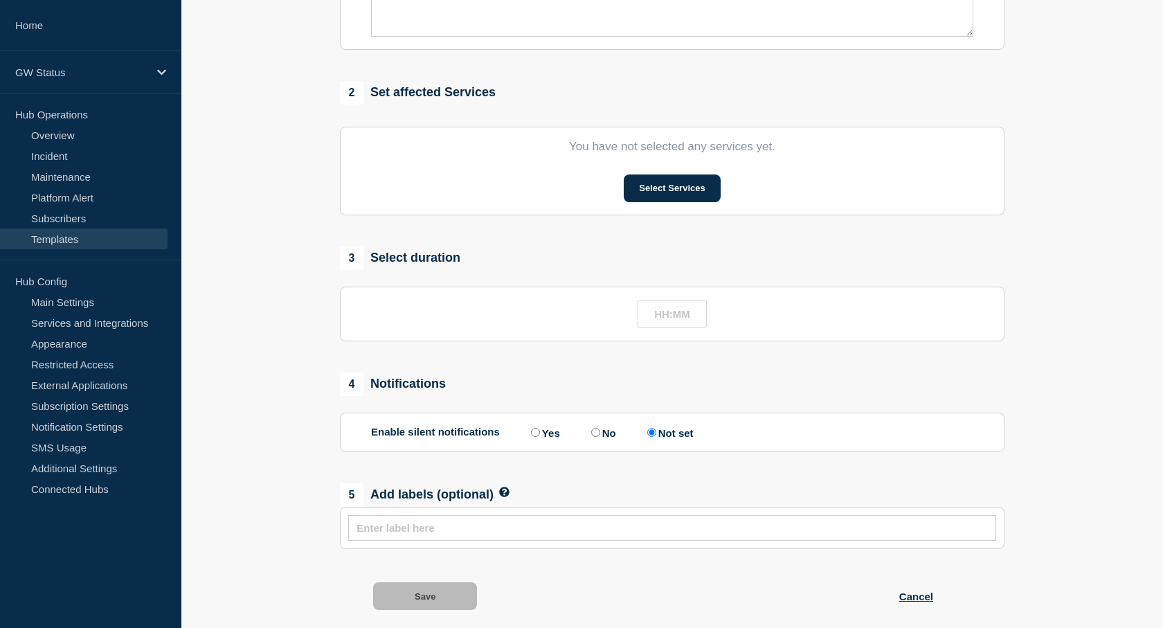
scroll to position [415, 0]
click at [680, 192] on button "Select Services" at bounding box center [672, 188] width 96 height 28
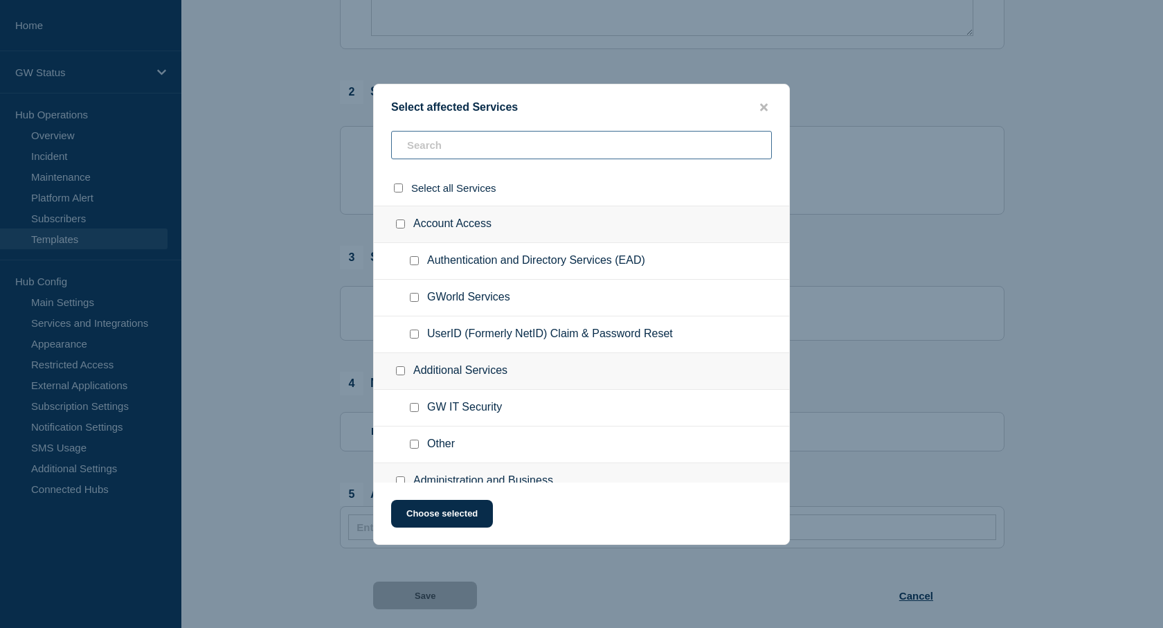
click at [424, 143] on input "text" at bounding box center [581, 145] width 381 height 28
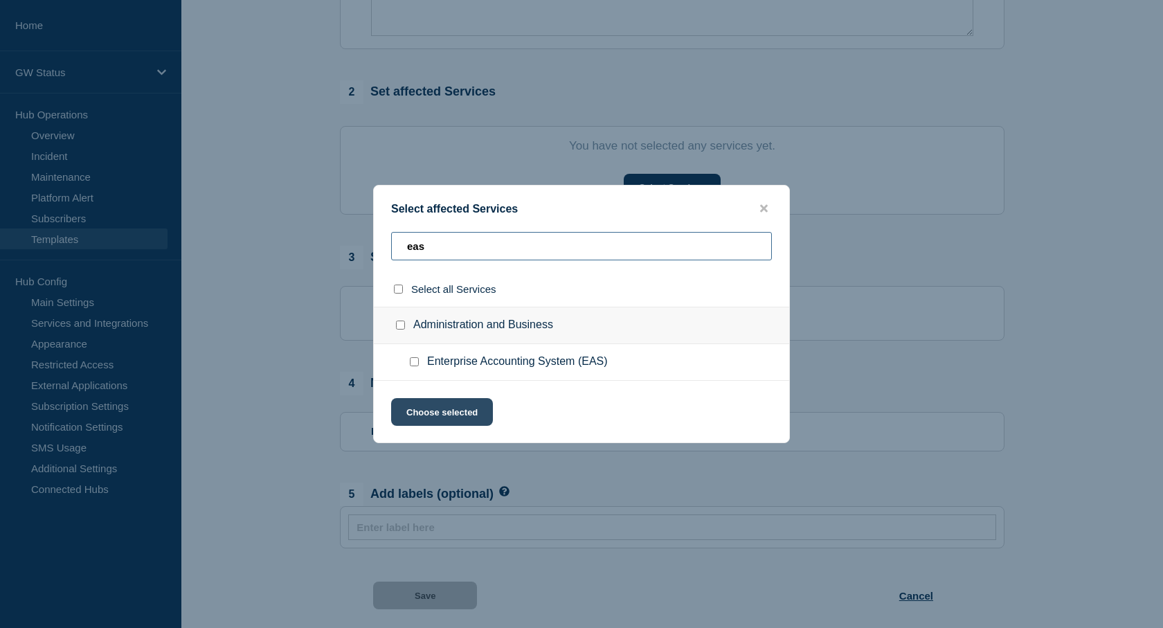
type input "eas"
click at [467, 425] on button "Choose selected" at bounding box center [442, 412] width 102 height 28
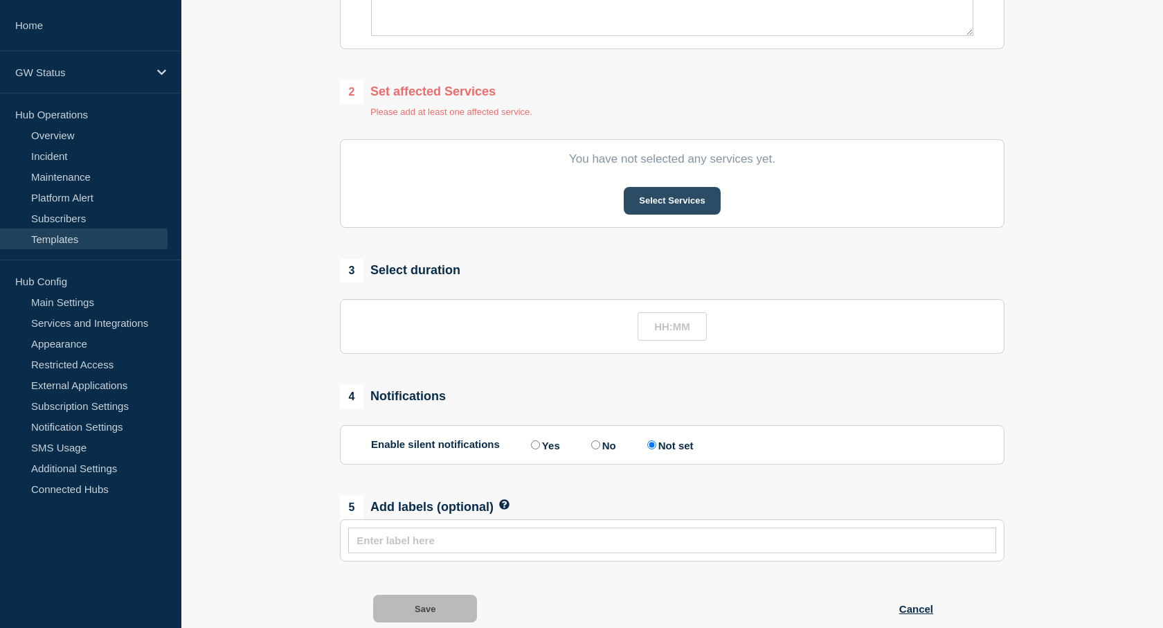
click at [672, 207] on button "Select Services" at bounding box center [672, 201] width 96 height 28
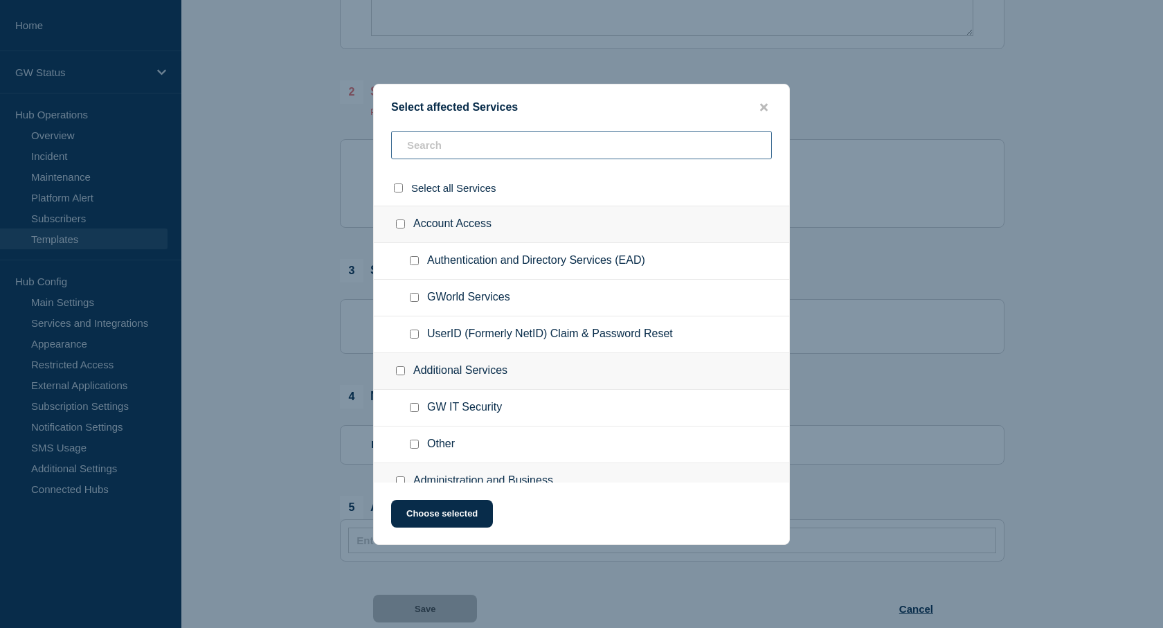
click at [471, 143] on input "text" at bounding box center [581, 145] width 381 height 28
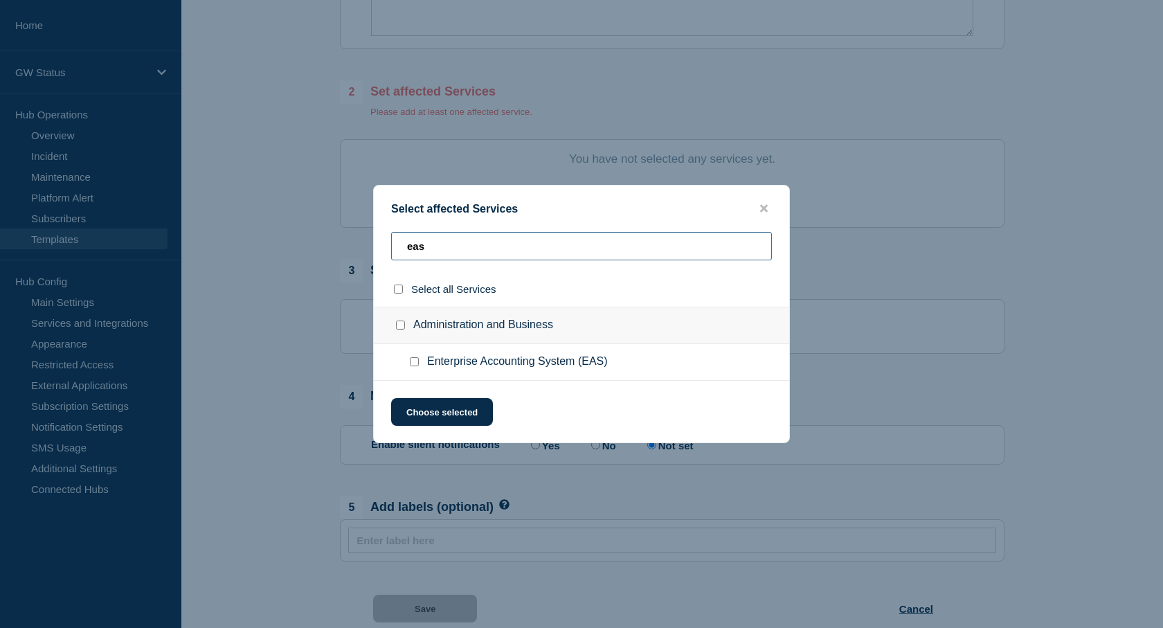
type input "eas"
drag, startPoint x: 413, startPoint y: 364, endPoint x: 436, endPoint y: 406, distance: 47.7
click at [413, 364] on input "Enterprise Accounting System (EAS) checkbox" at bounding box center [414, 361] width 9 height 9
checkbox input "true"
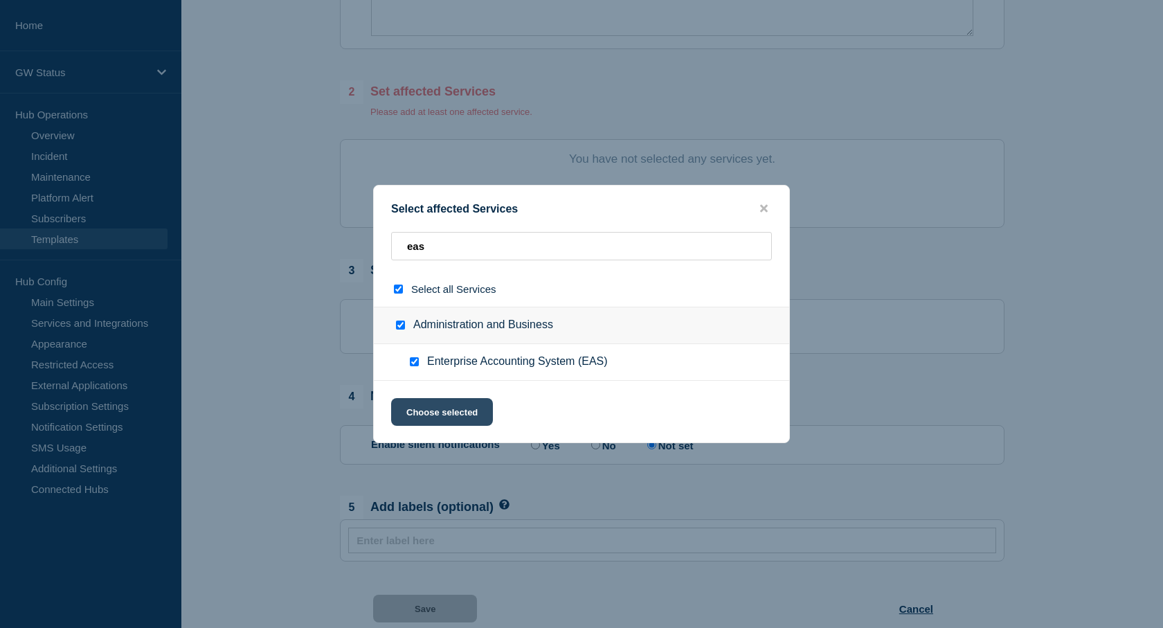
checkbox input "true"
drag, startPoint x: 436, startPoint y: 408, endPoint x: 479, endPoint y: 423, distance: 45.6
click at [437, 408] on button "Choose selected" at bounding box center [442, 412] width 102 height 28
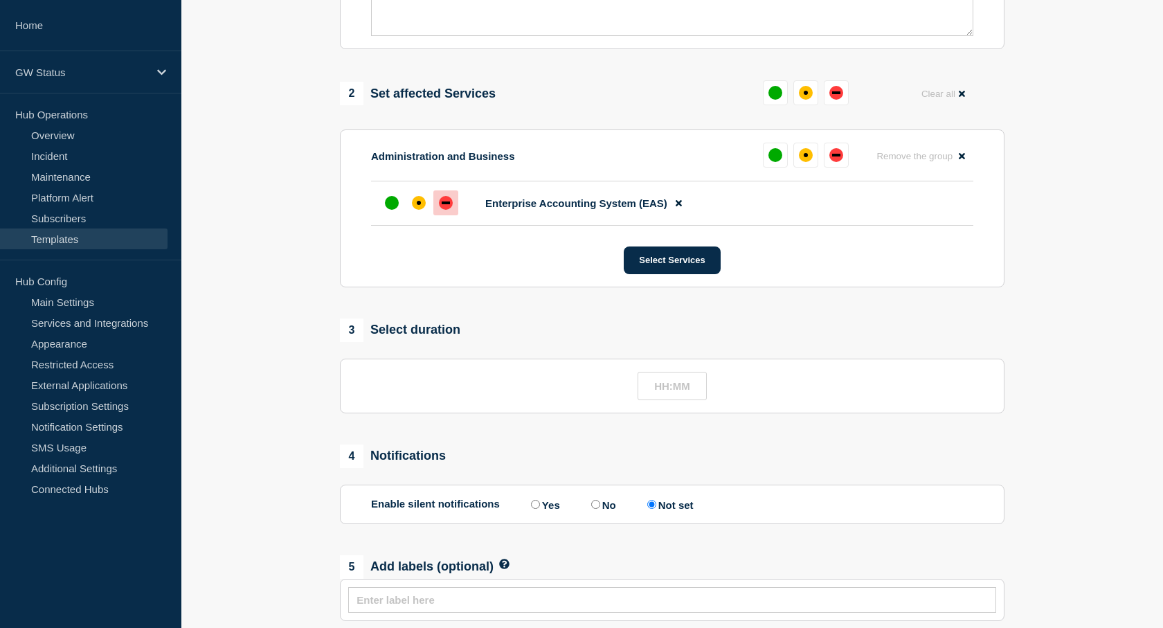
click at [447, 204] on div "down" at bounding box center [446, 203] width 14 height 14
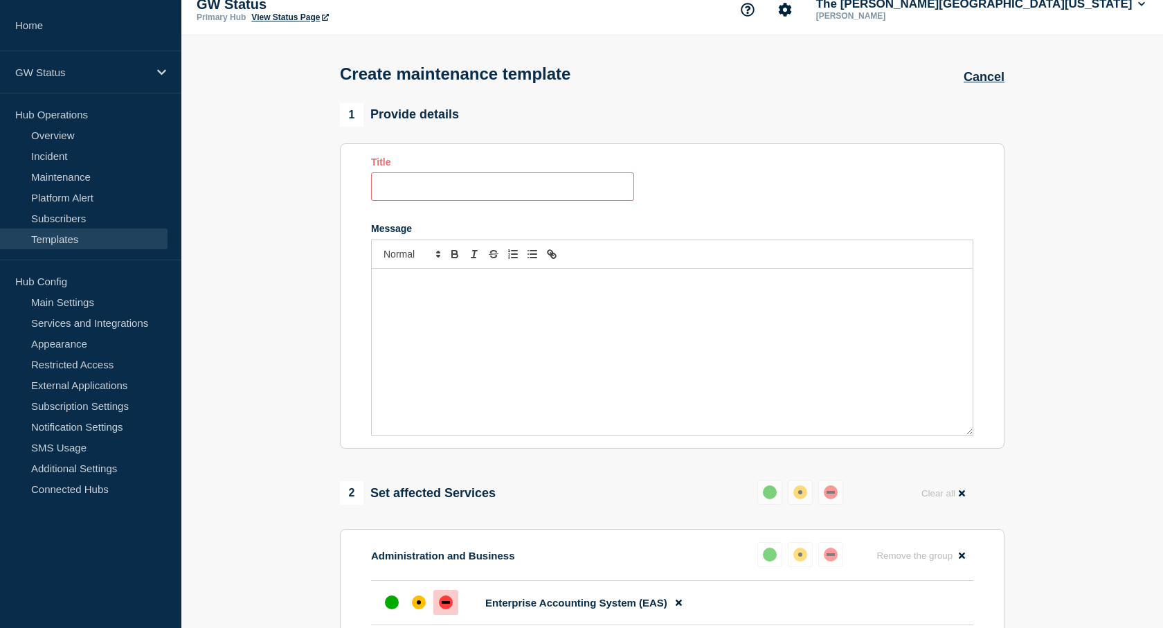
scroll to position [0, 0]
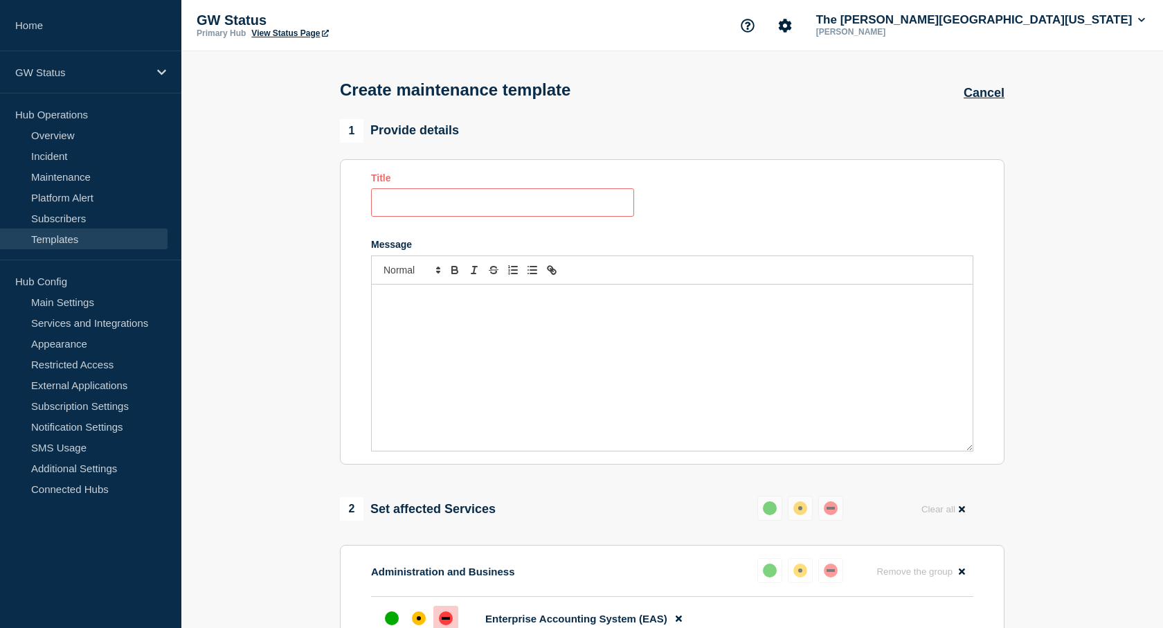
click at [503, 202] on input "Title" at bounding box center [502, 202] width 263 height 28
paste input "Scheduled Maintenance - Enterprise Accounting System (EAS)"
type input "Scheduled Maintenance - Enterprise Accounting System (EAS)"
click at [783, 310] on div "Message" at bounding box center [672, 368] width 601 height 166
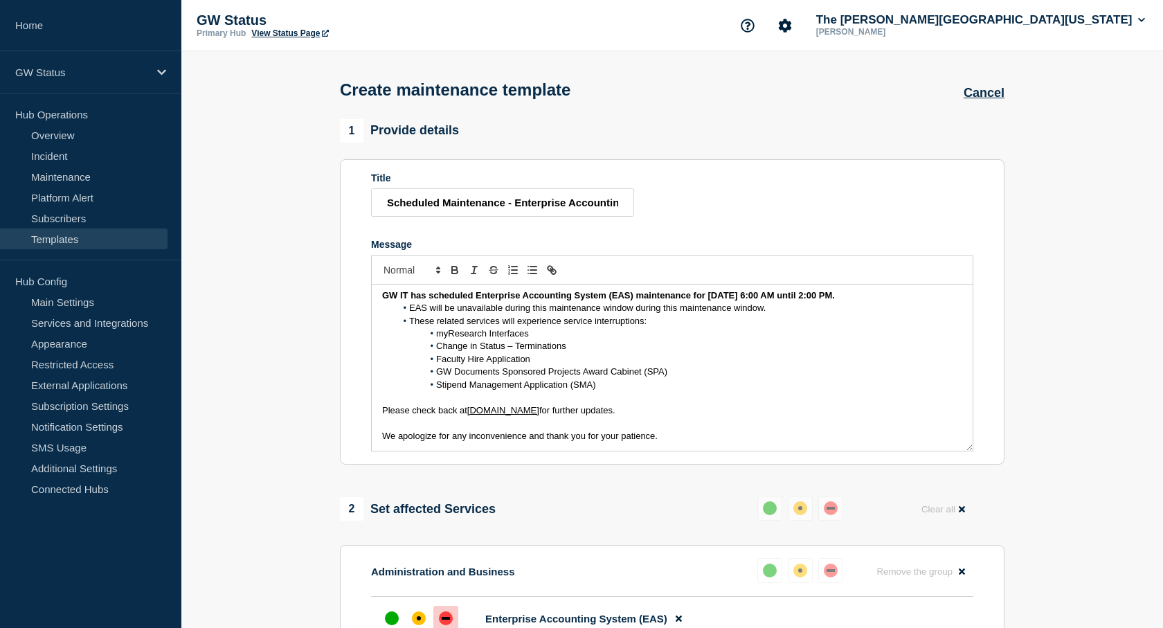
scroll to position [0, 0]
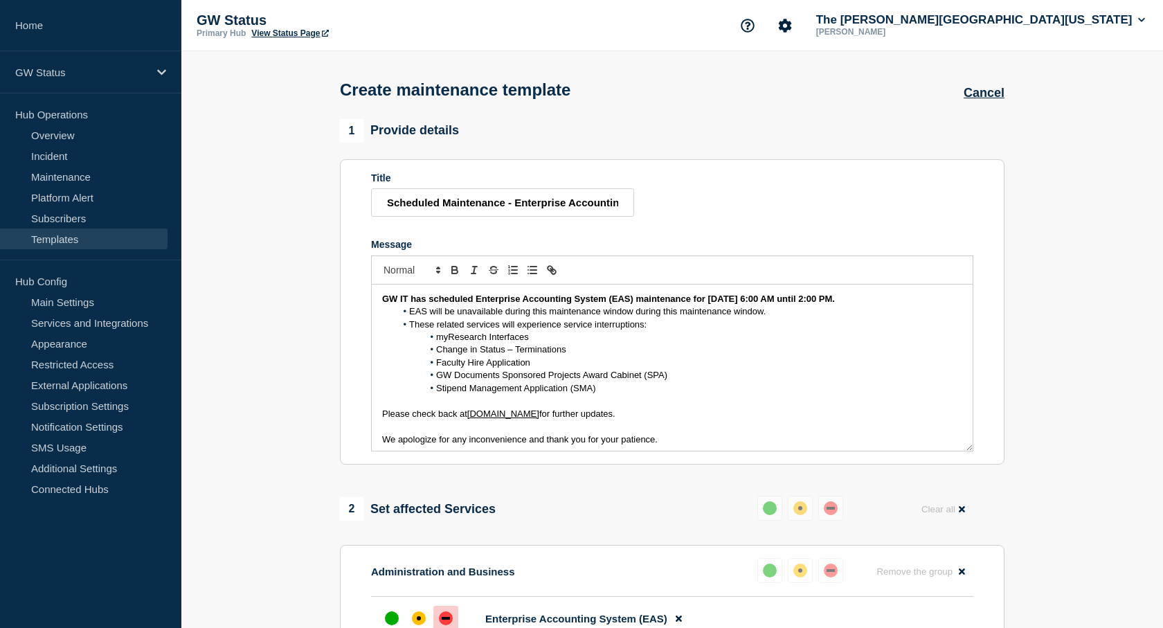
drag, startPoint x: 918, startPoint y: 301, endPoint x: 708, endPoint y: 303, distance: 209.1
click at [708, 303] on strong "GW IT has scheduled Enterprise Accounting System (EAS) maintenance for [DATE] 6…" at bounding box center [608, 299] width 453 height 10
click at [862, 377] on li "GW Documents Sponsored Projects Award Cabinet (SPA)" at bounding box center [679, 375] width 567 height 12
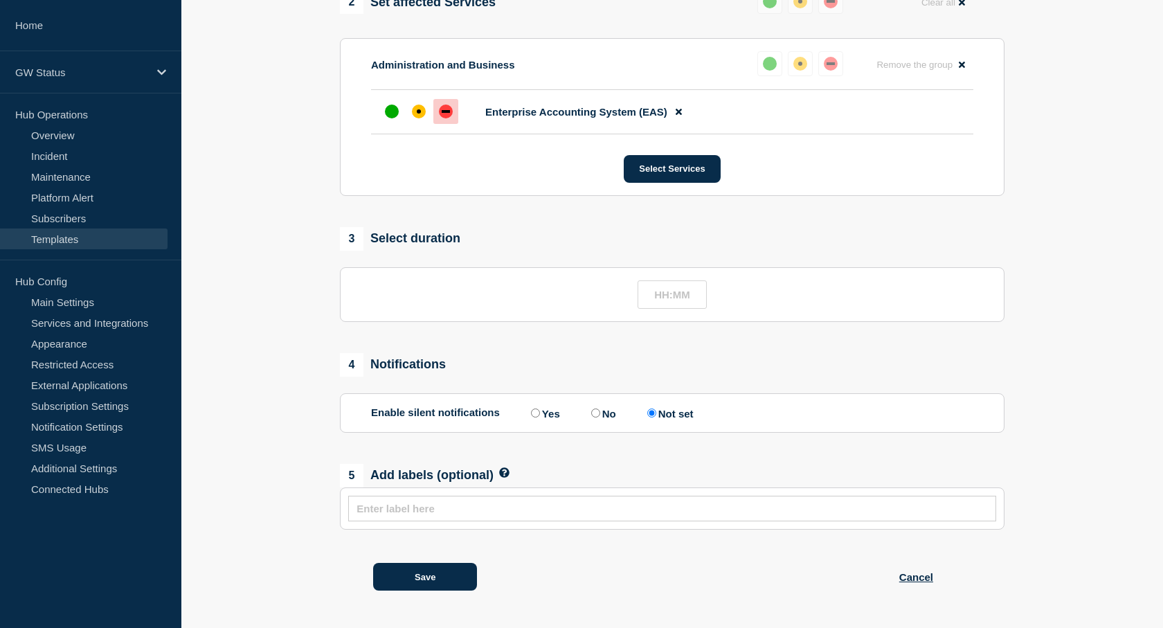
scroll to position [512, 0]
click at [678, 296] on input "text" at bounding box center [672, 294] width 69 height 28
type input "__:__"
click at [1068, 321] on section "1 Provide details Title Scheduled Maintenance - Enterprise Accounting System (E…" at bounding box center [672, 110] width 982 height 996
click at [505, 470] on icon at bounding box center [504, 472] width 10 height 10
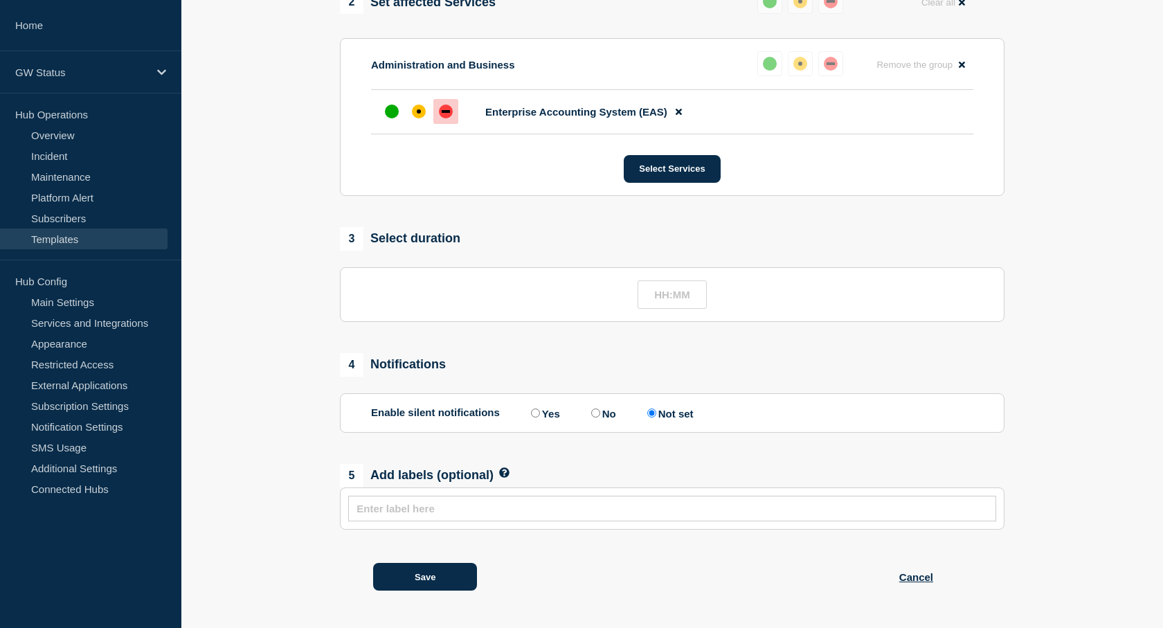
click at [505, 470] on icon at bounding box center [504, 472] width 10 height 10
click at [426, 579] on button "Save" at bounding box center [425, 577] width 104 height 28
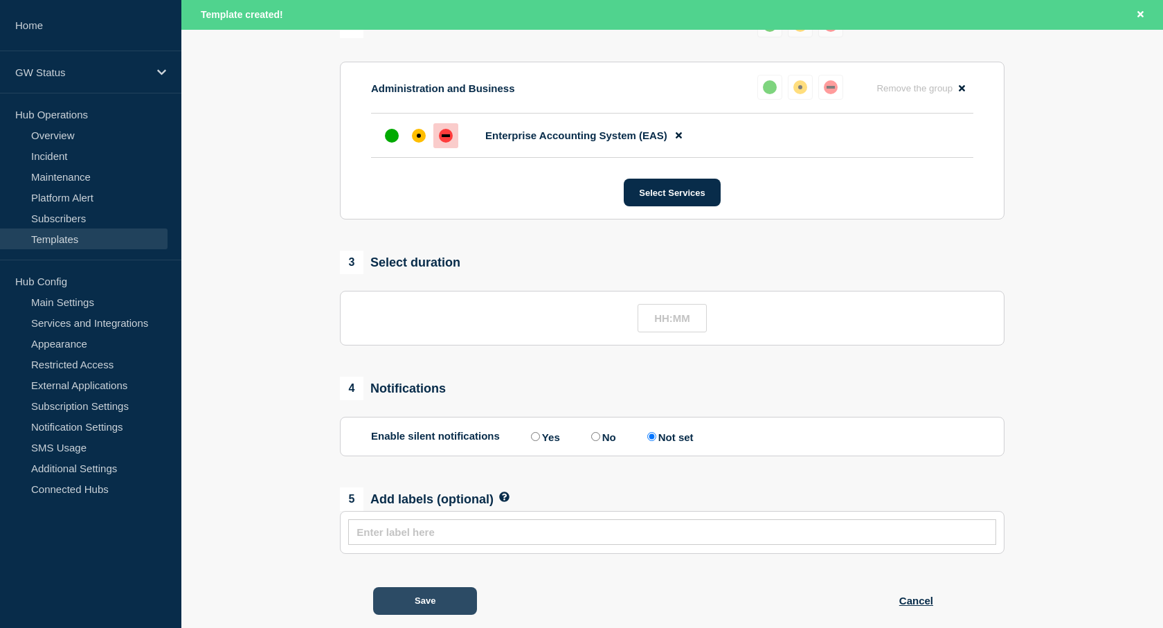
scroll to position [542, 0]
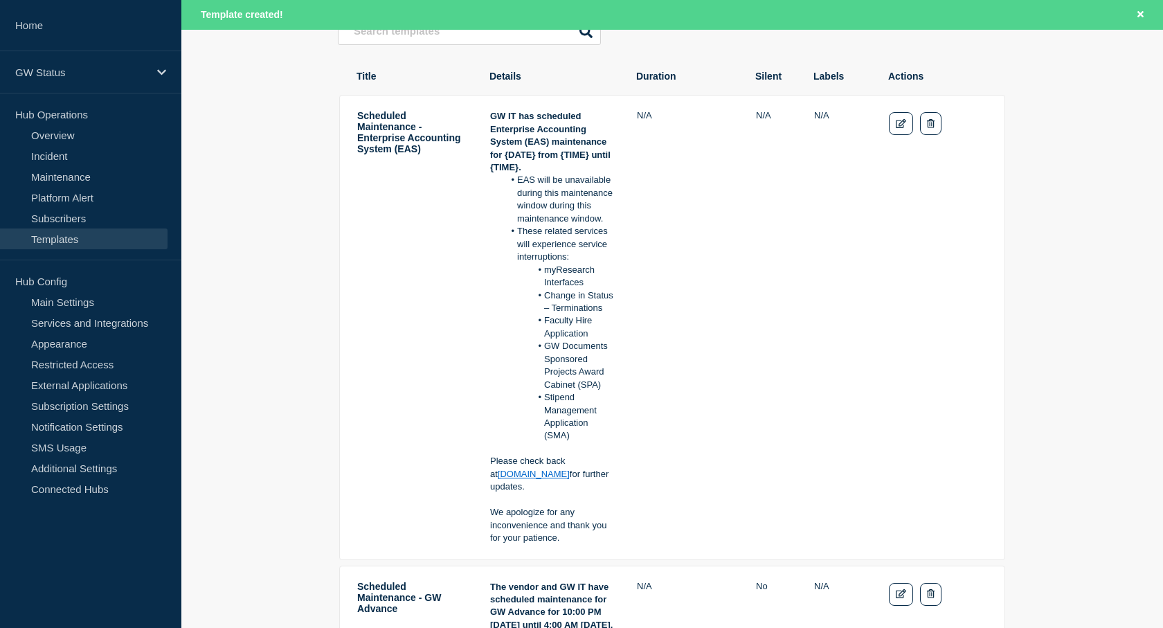
scroll to position [208, 0]
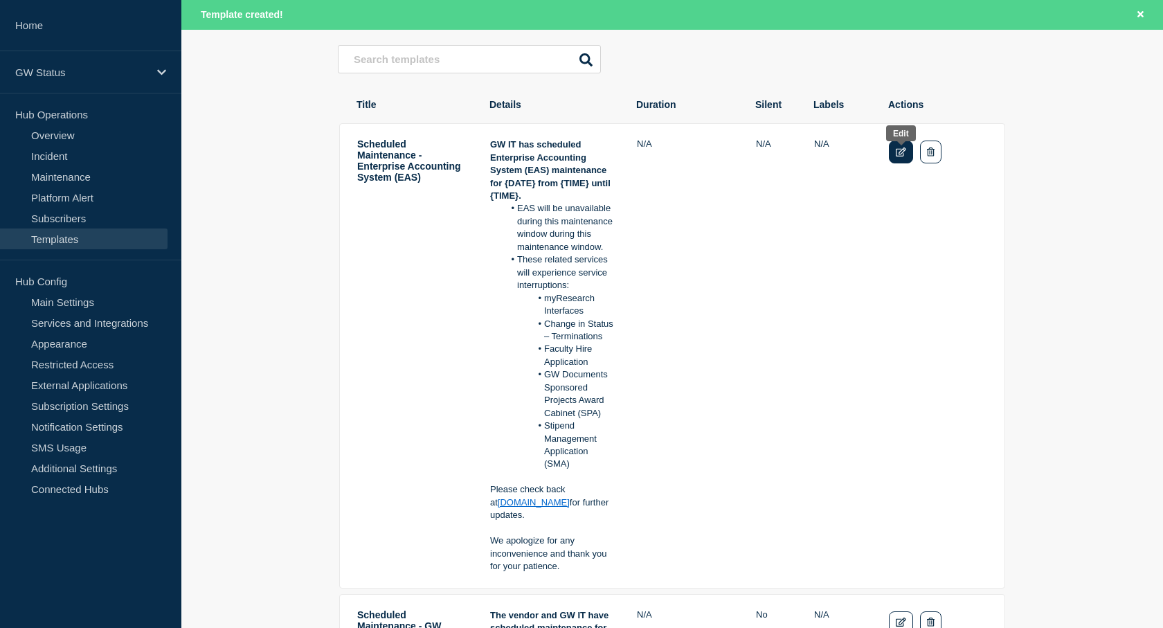
click at [904, 150] on link "Edit" at bounding box center [901, 152] width 24 height 23
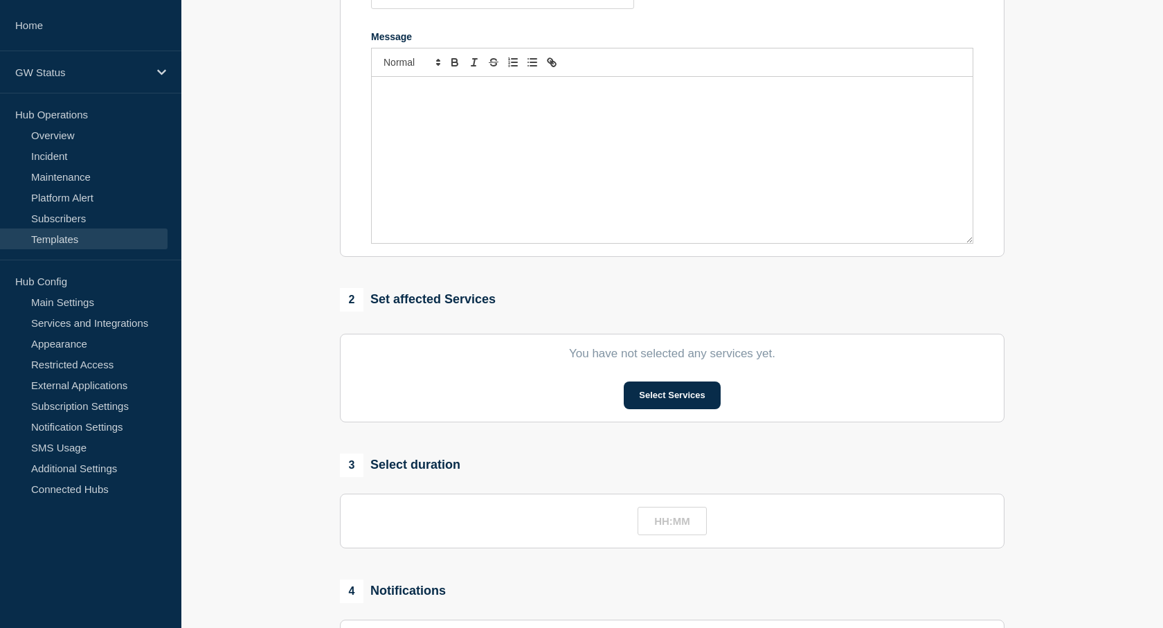
type input "Scheduled Maintenance - Enterprise Accounting System (EAS)"
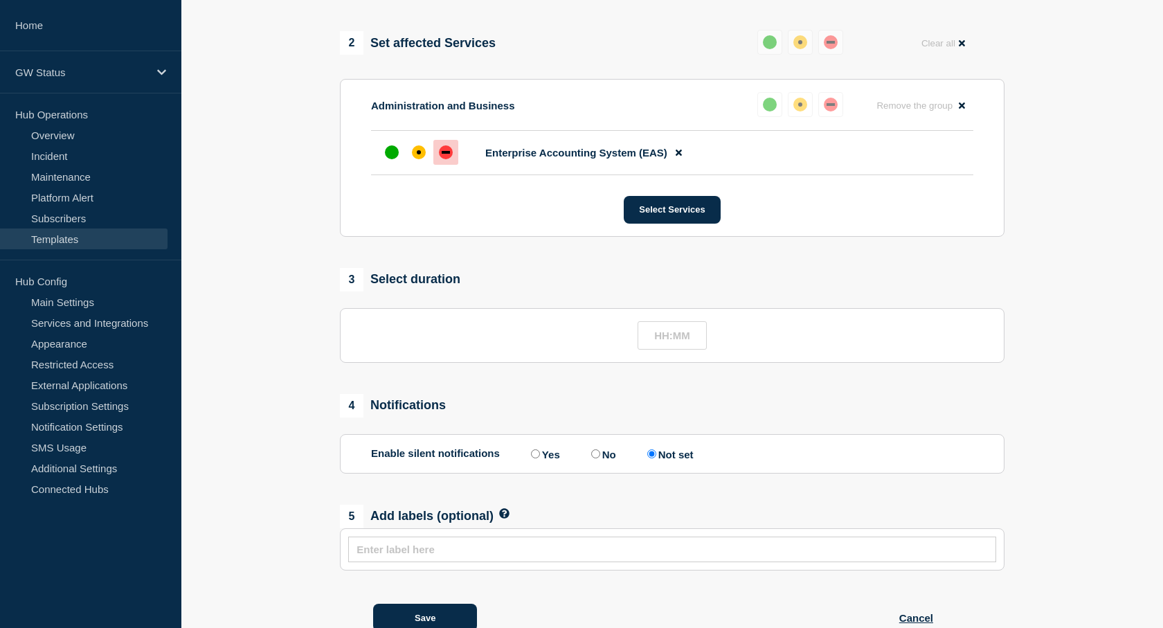
scroll to position [623, 0]
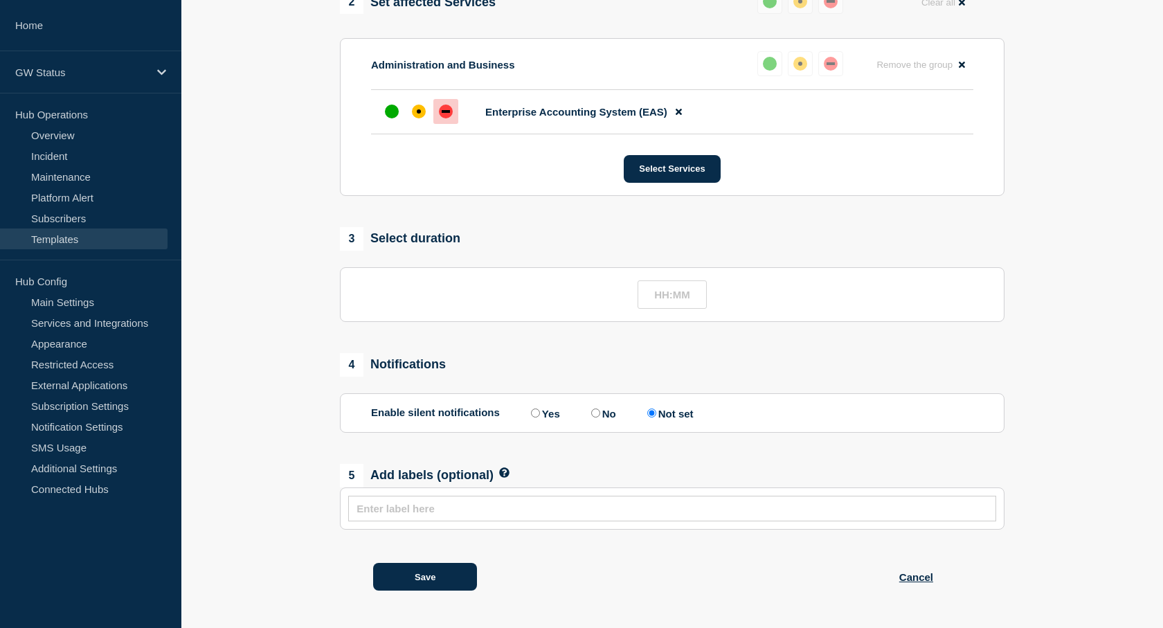
click at [600, 409] on input "No" at bounding box center [595, 413] width 9 height 9
radio input "true"
radio input "false"
click at [431, 576] on button "Save" at bounding box center [425, 577] width 104 height 28
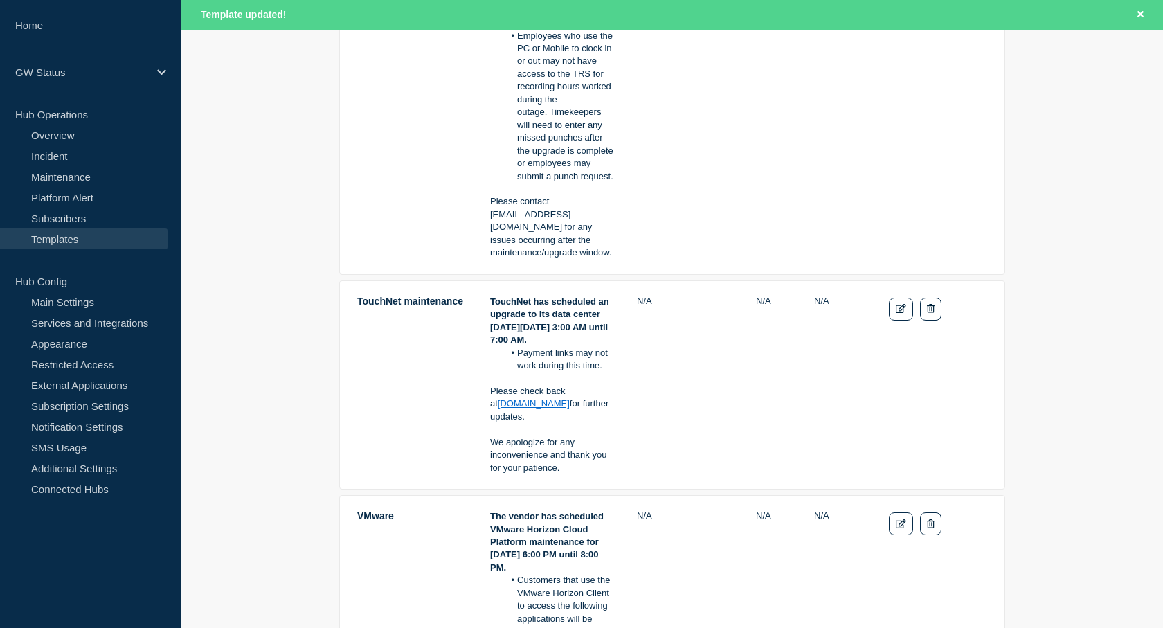
scroll to position [1731, 0]
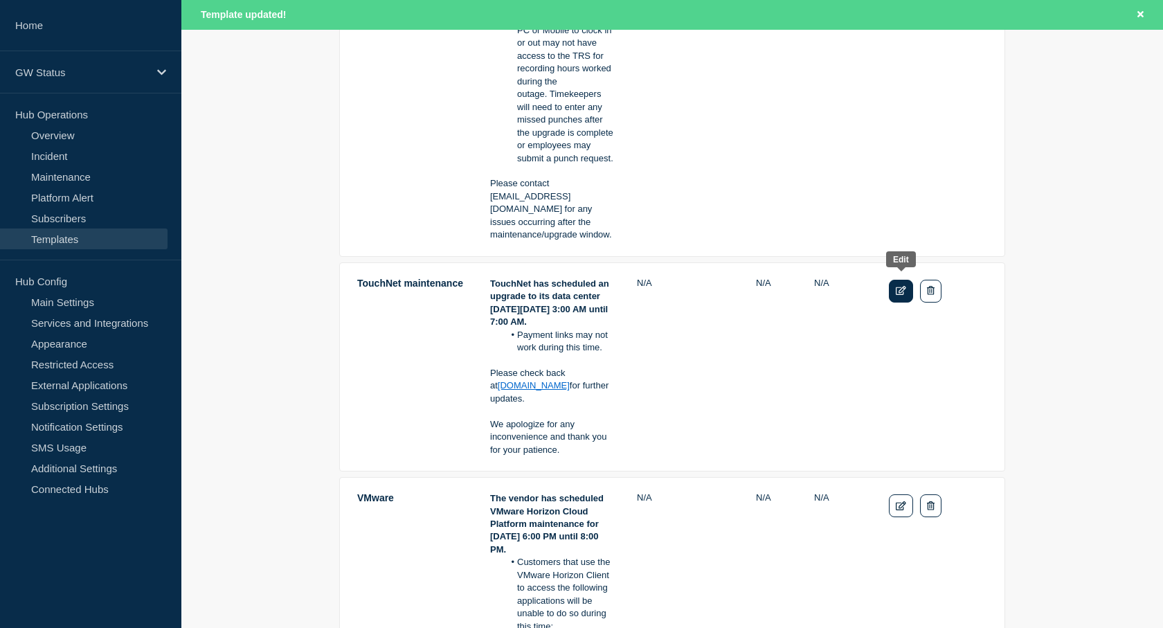
click at [896, 286] on icon "Edit" at bounding box center [901, 290] width 10 height 9
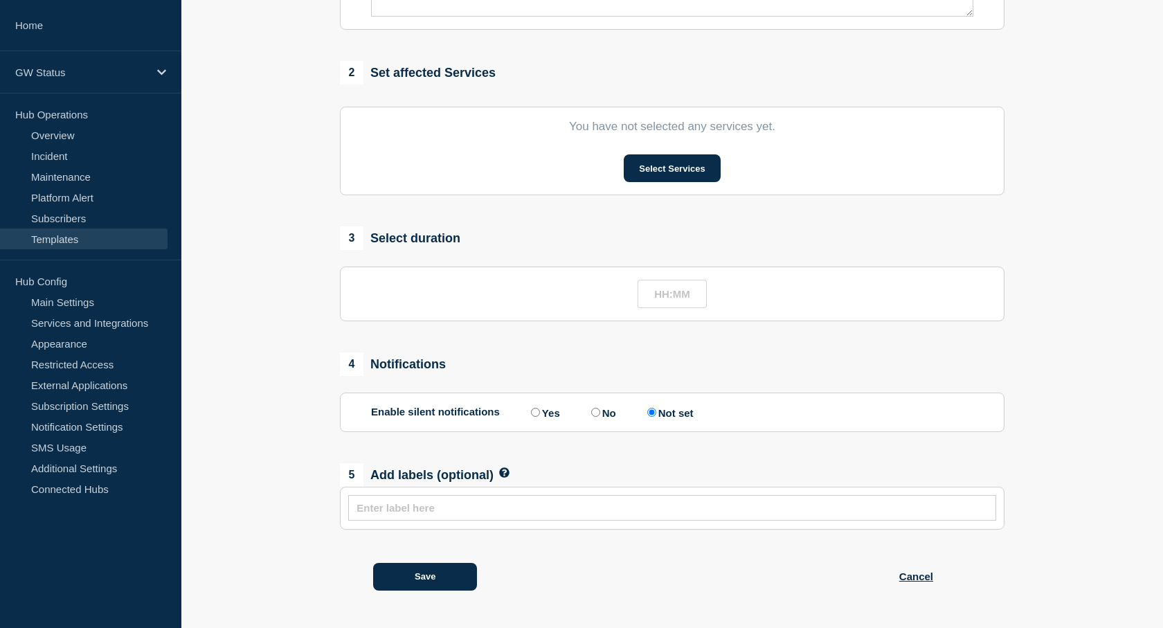
type input "TouchNet maintenance"
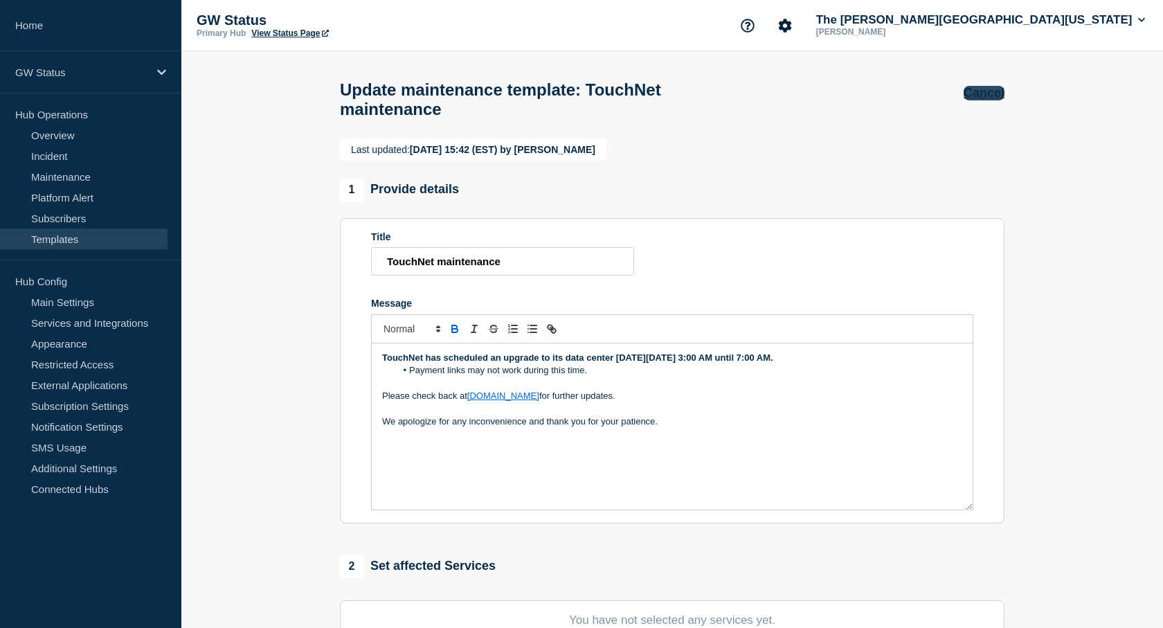
click at [987, 96] on button "Cancel" at bounding box center [984, 93] width 41 height 15
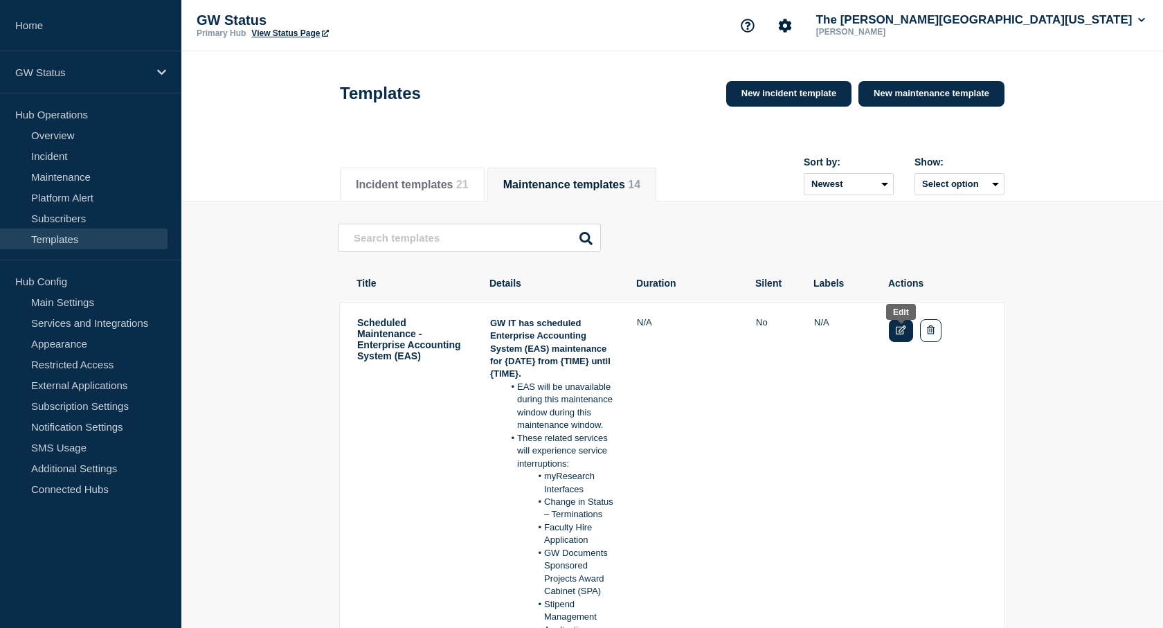
click at [904, 334] on icon "Edit" at bounding box center [901, 329] width 10 height 9
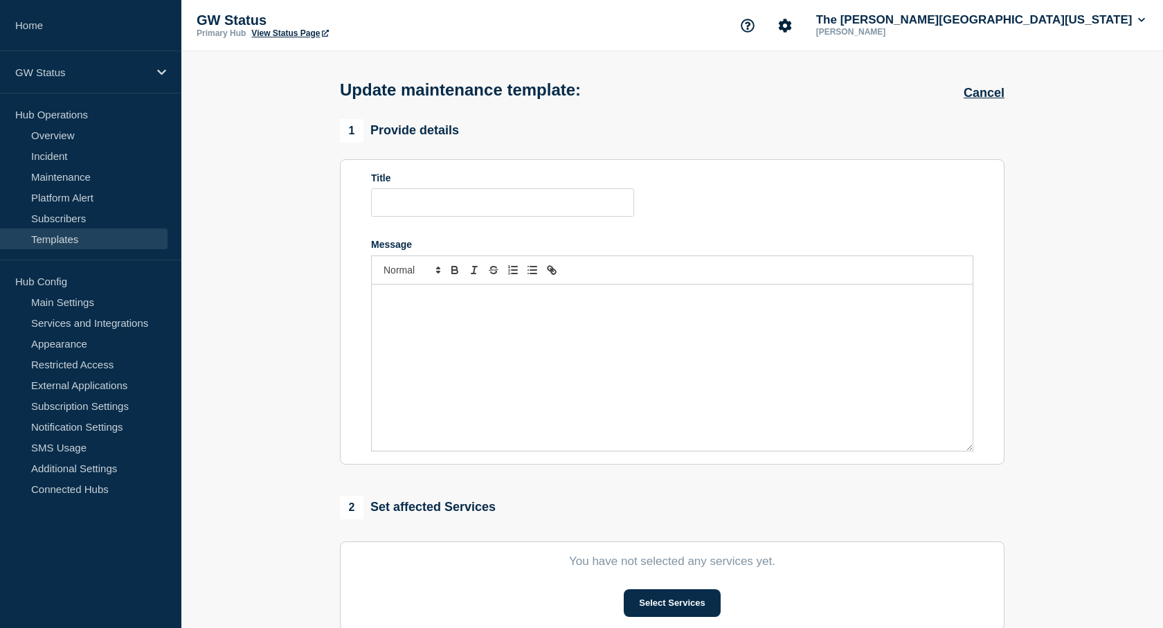
type input "Scheduled Maintenance - Enterprise Accounting System (EAS)"
radio input "true"
radio input "false"
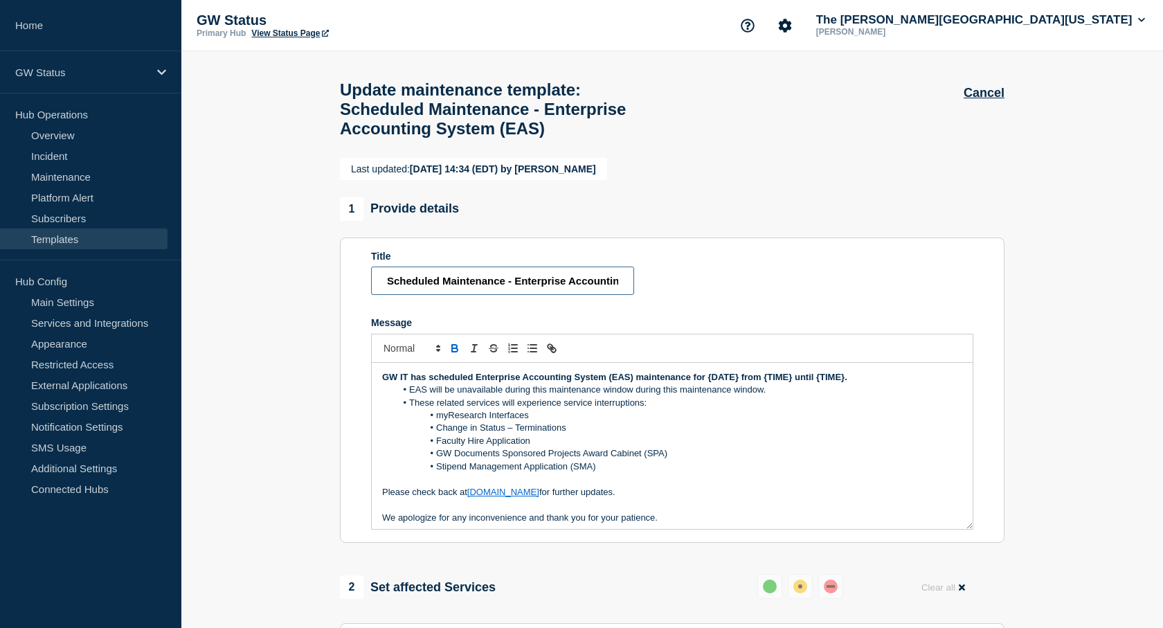
click at [393, 295] on input "Scheduled Maintenance - Enterprise Accounting System (EAS)" at bounding box center [502, 281] width 263 height 28
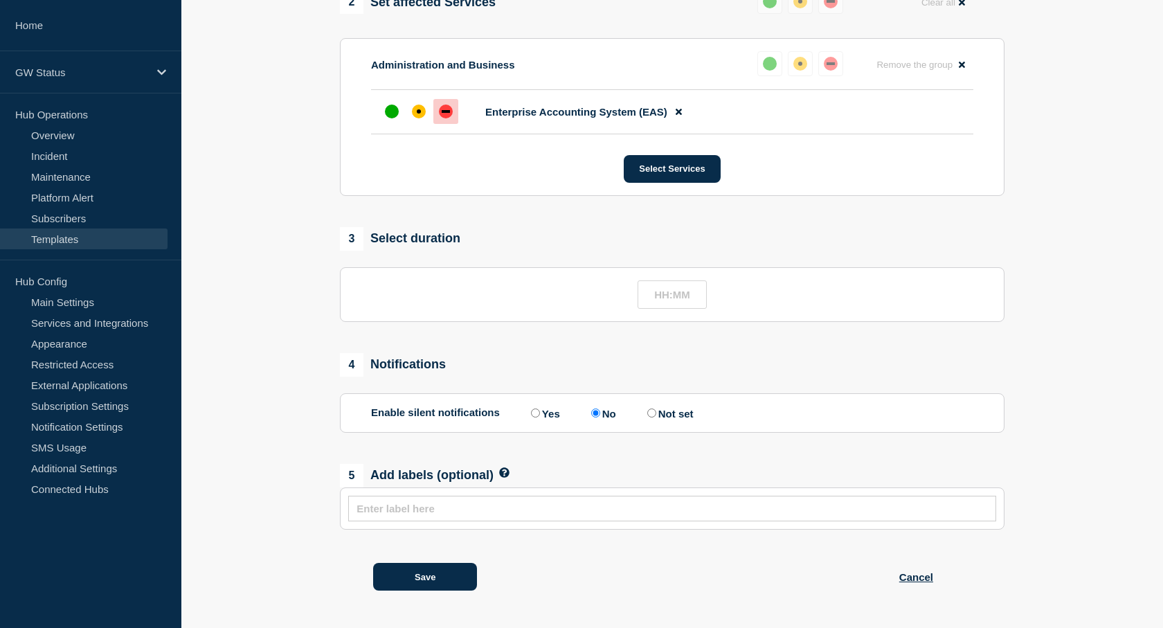
scroll to position [623, 0]
type input "Scheduled Maintenance - Enterprise Accounting System (EAS)"
click at [419, 570] on button "Save" at bounding box center [425, 577] width 104 height 28
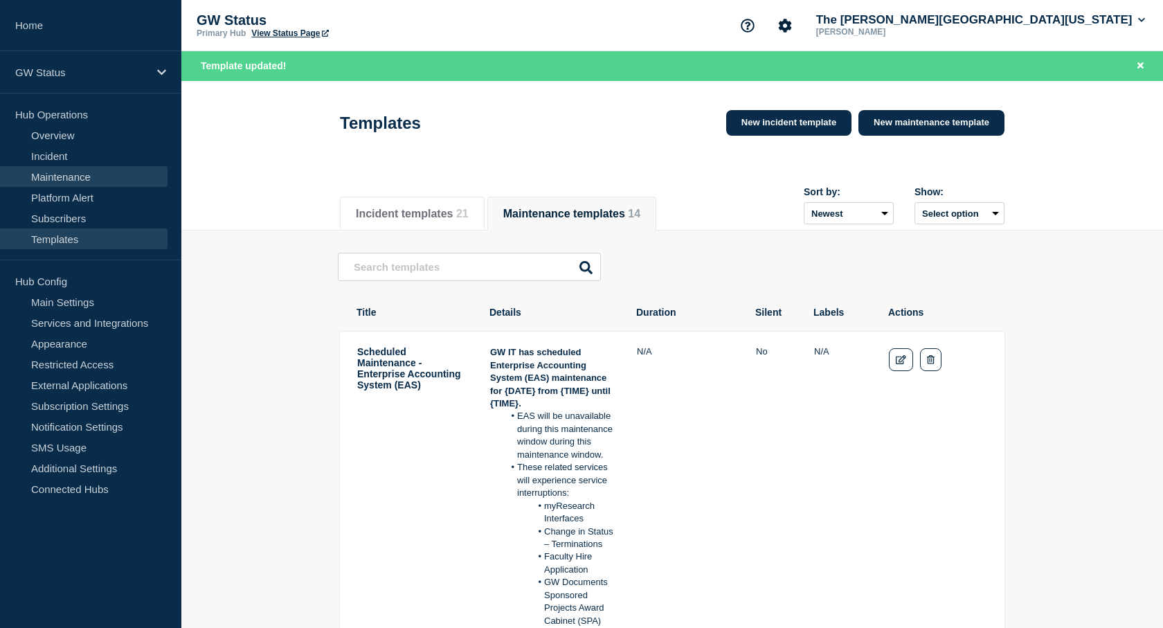
click at [52, 172] on link "Maintenance" at bounding box center [84, 176] width 168 height 21
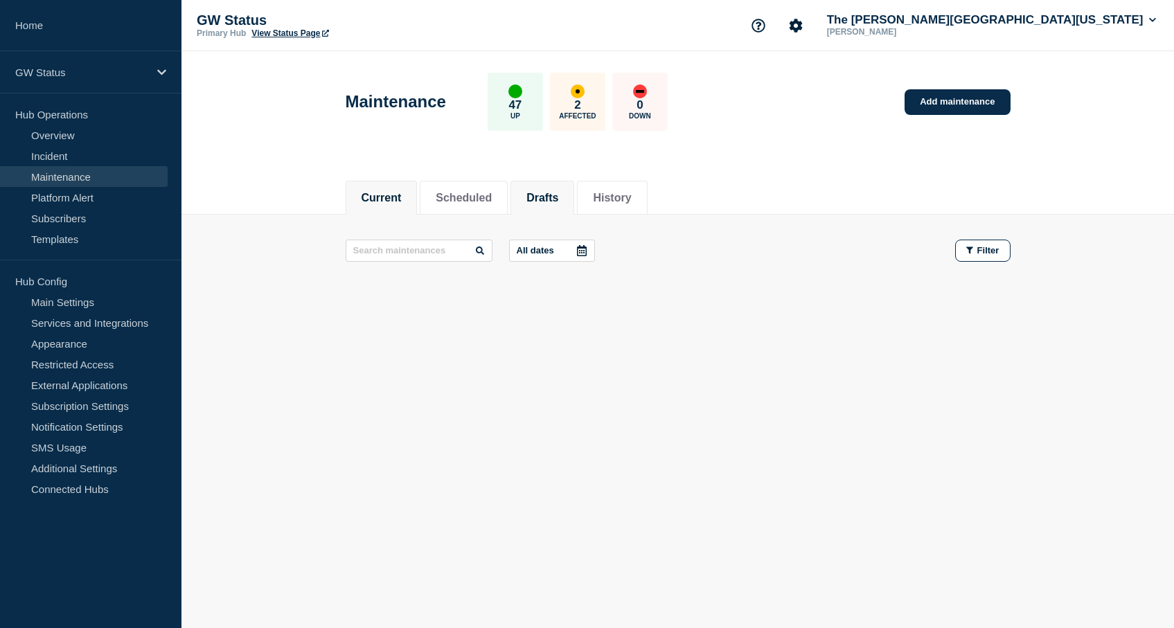
click at [558, 192] on button "Drafts" at bounding box center [542, 198] width 32 height 12
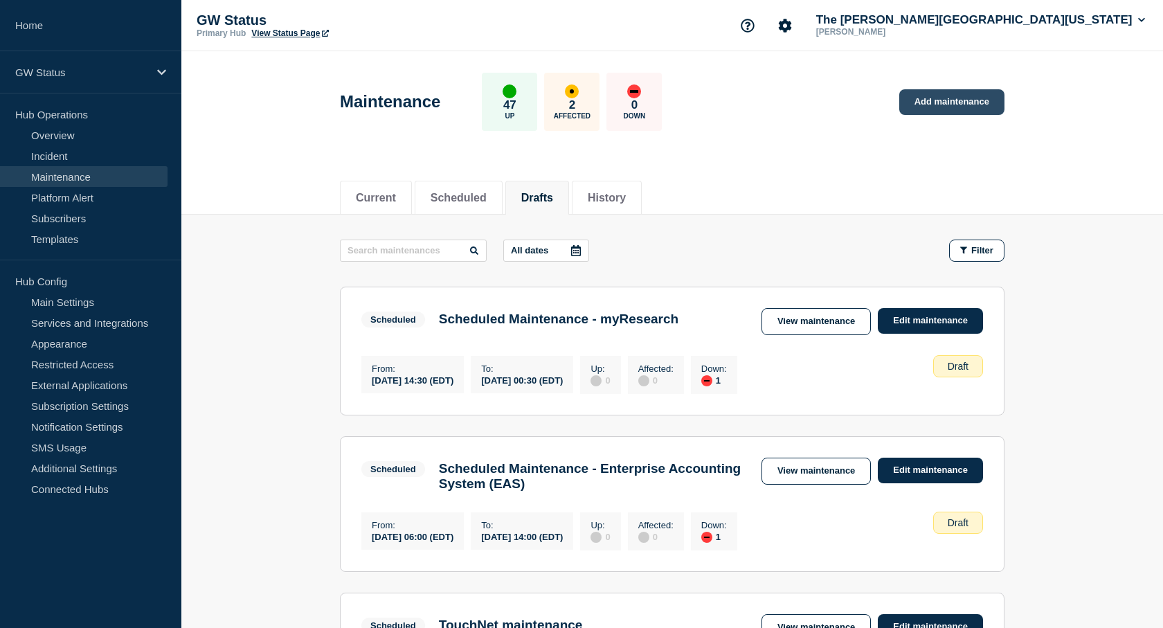
click at [942, 96] on link "Add maintenance" at bounding box center [952, 102] width 105 height 26
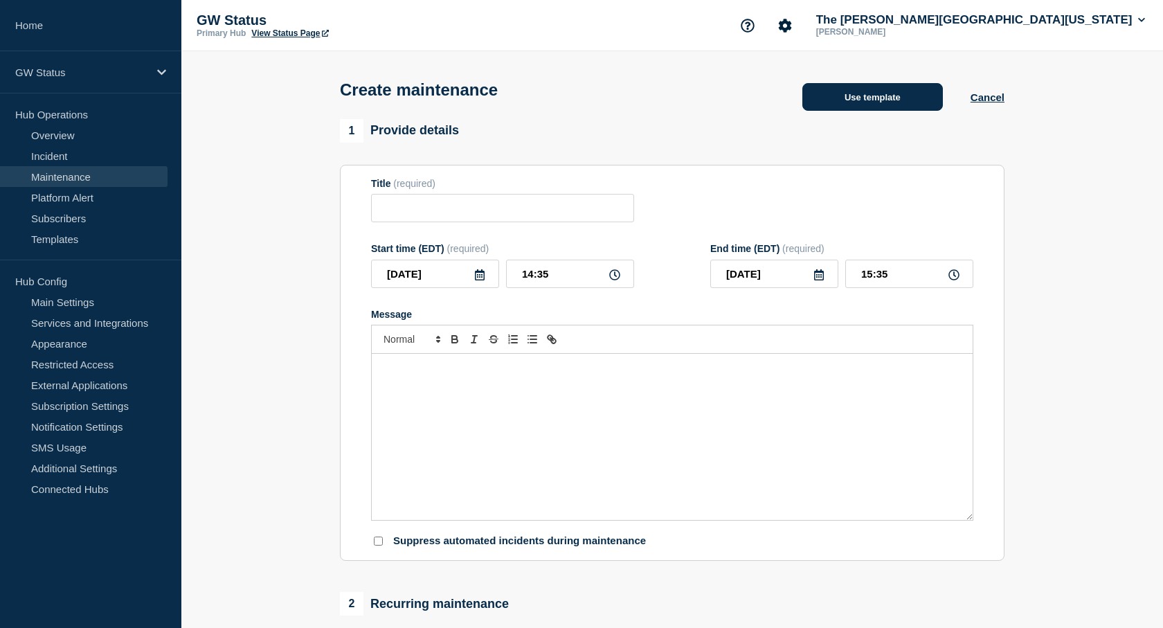
click at [843, 100] on button "Use template" at bounding box center [873, 97] width 141 height 28
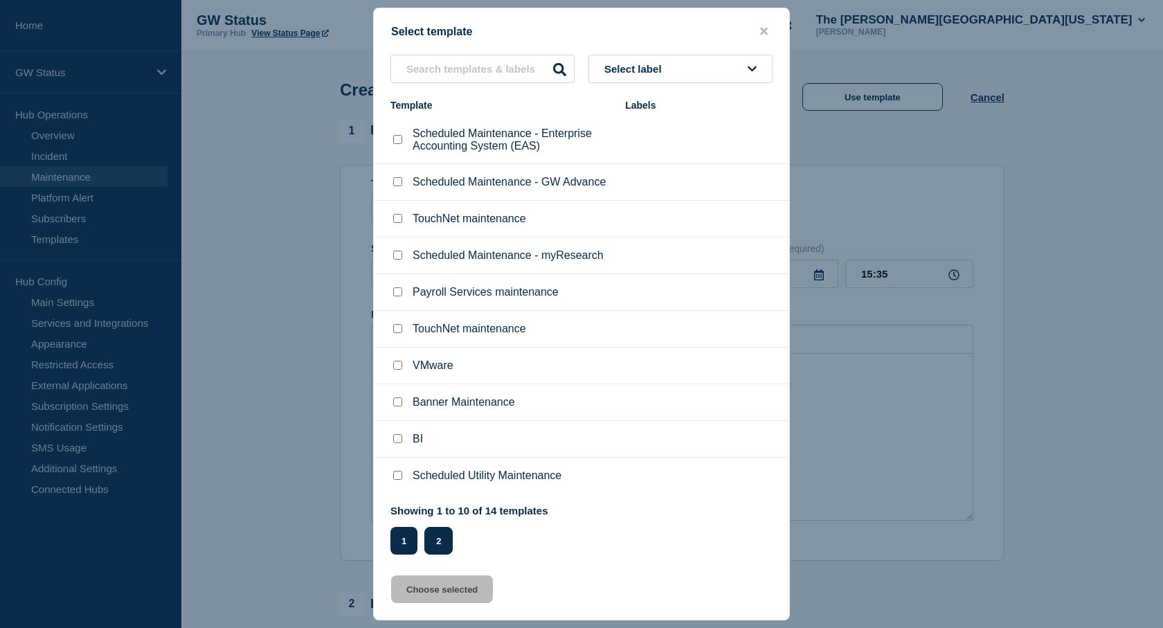
click at [442, 544] on button "2" at bounding box center [438, 541] width 28 height 28
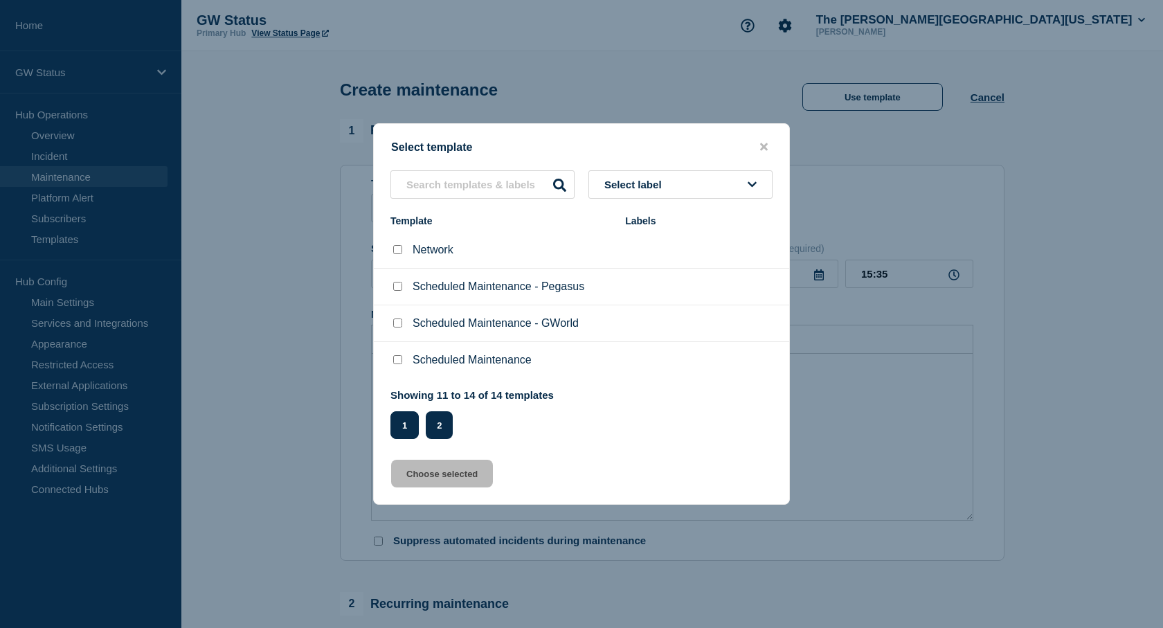
click at [408, 429] on button "1" at bounding box center [405, 425] width 28 height 28
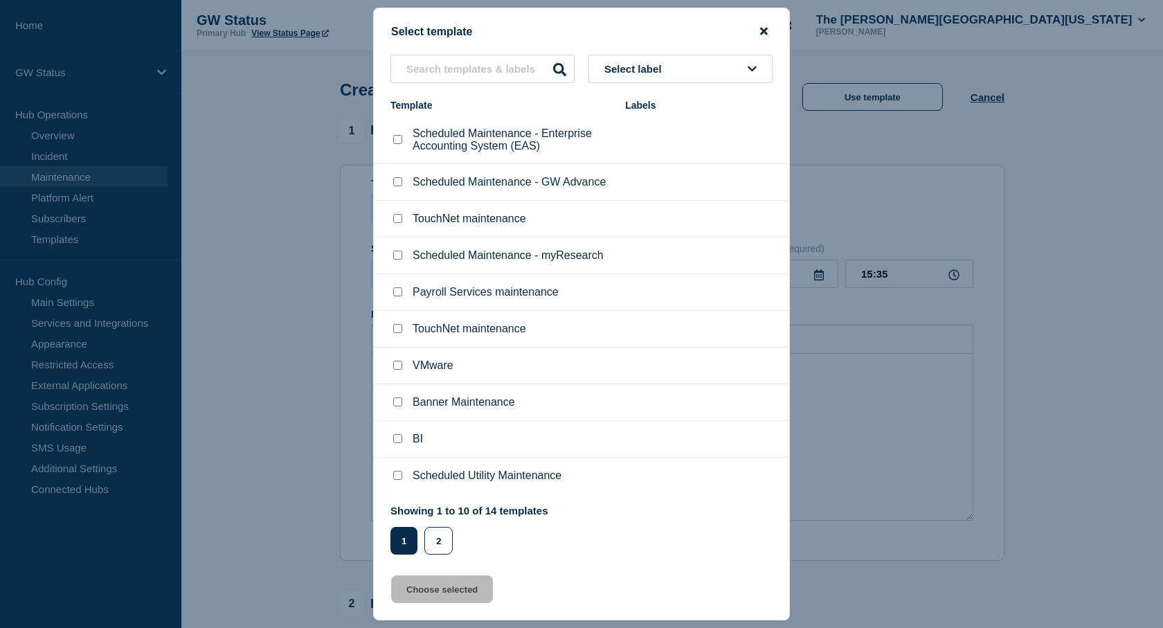
click at [766, 30] on icon "close button" at bounding box center [764, 32] width 8 height 8
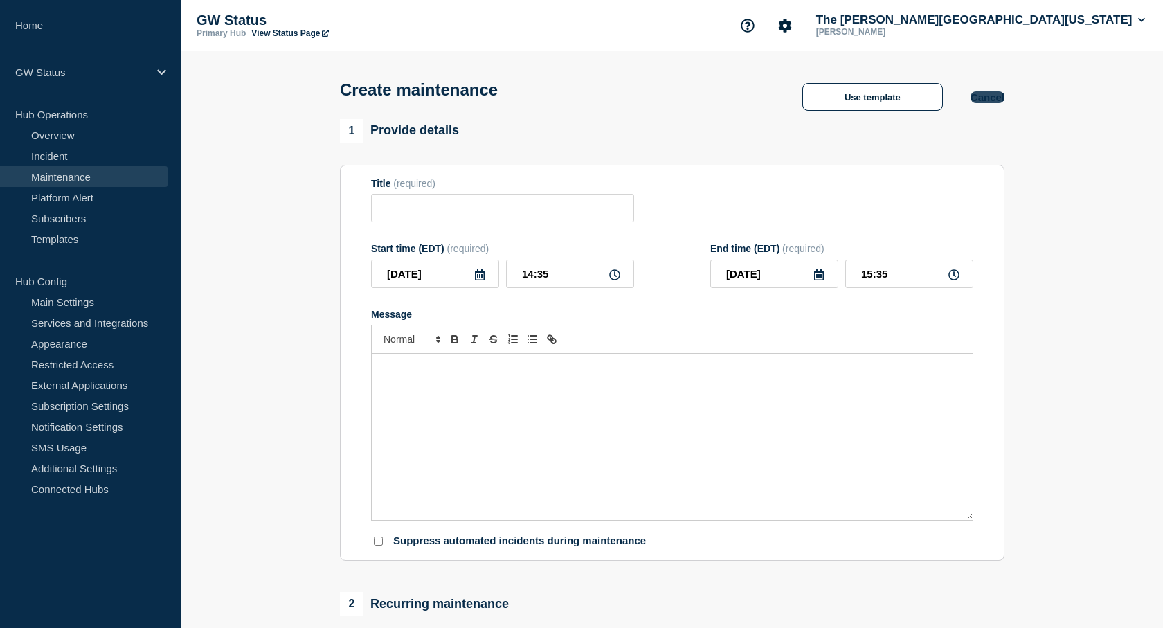
click at [995, 100] on button "Cancel" at bounding box center [988, 97] width 34 height 12
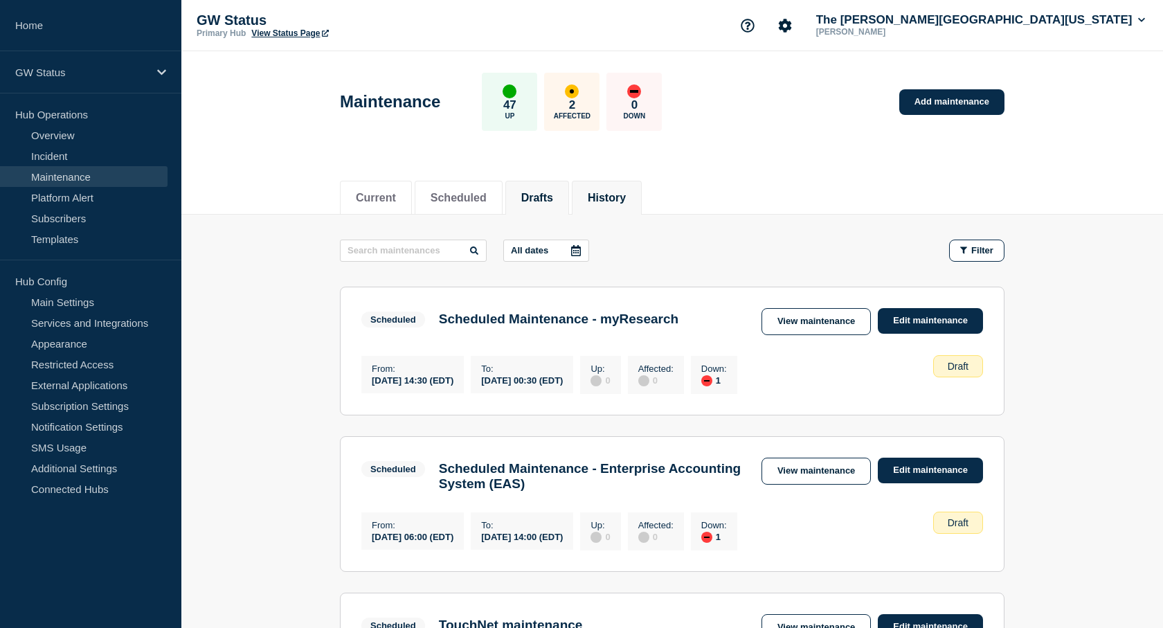
click at [626, 193] on button "History" at bounding box center [607, 198] width 38 height 12
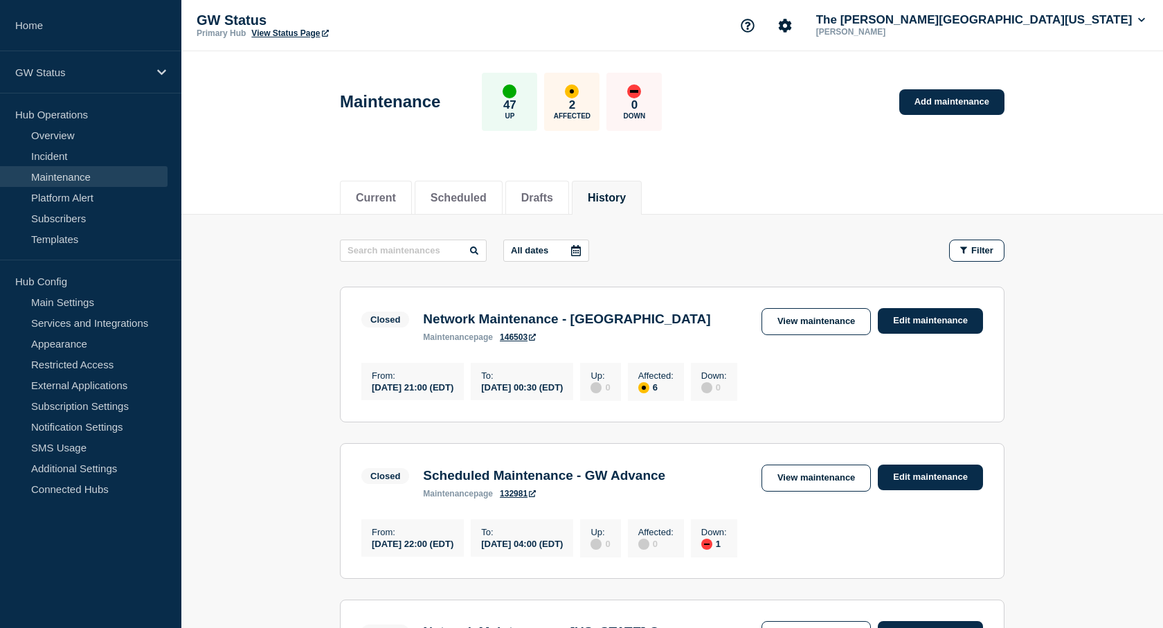
click at [626, 192] on button "History" at bounding box center [607, 198] width 38 height 12
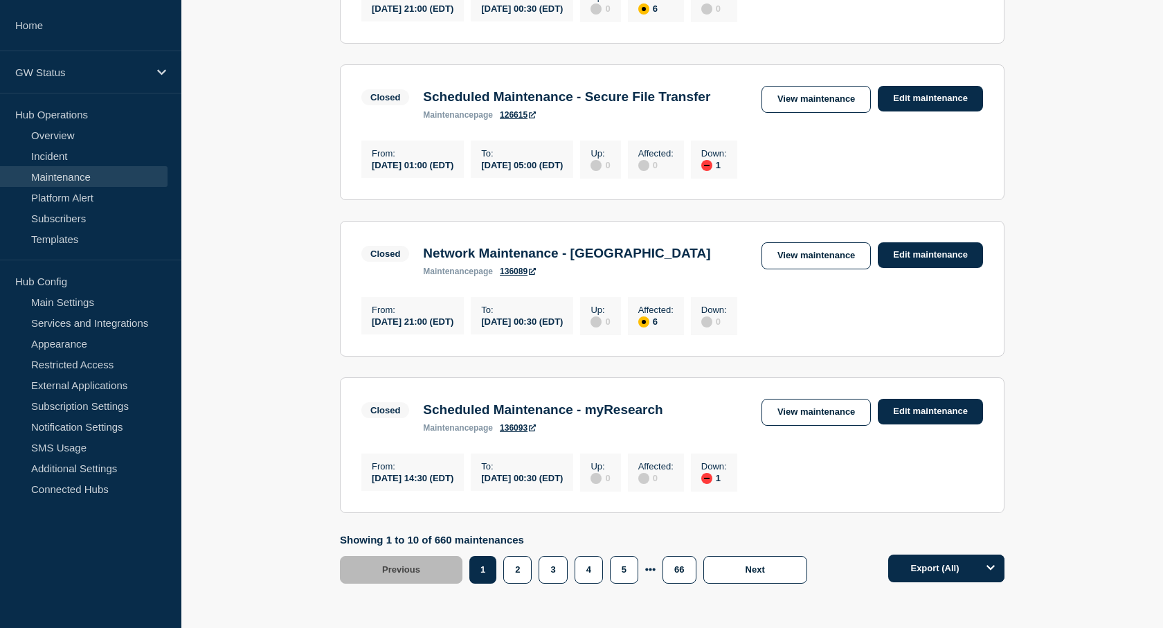
scroll to position [1584, 0]
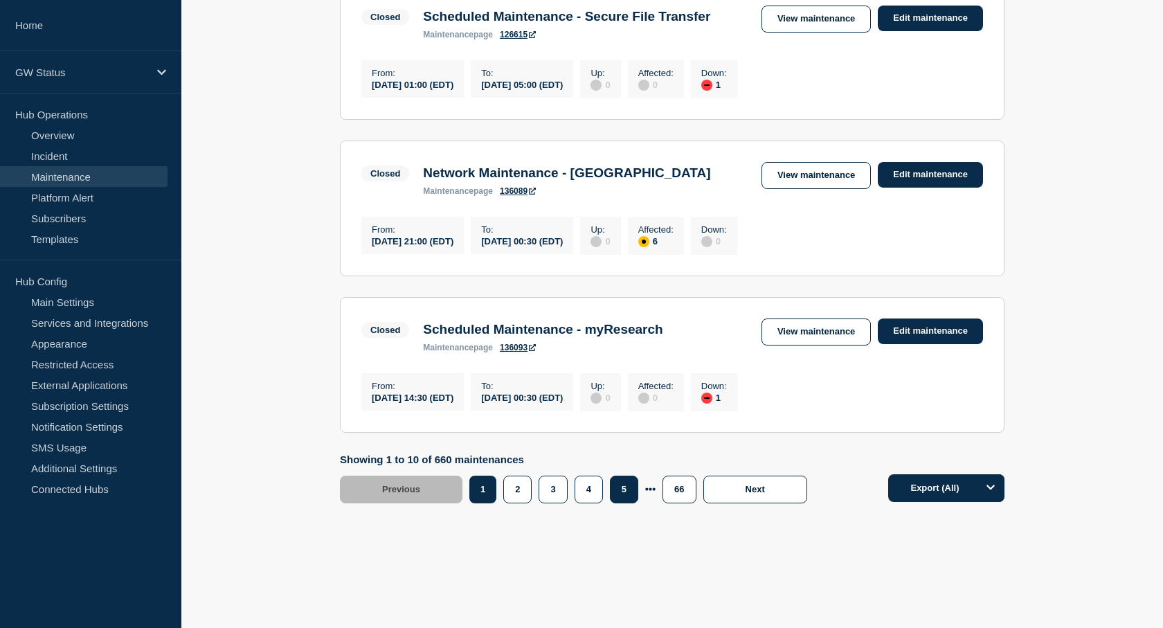
click at [628, 491] on button "5" at bounding box center [624, 490] width 28 height 28
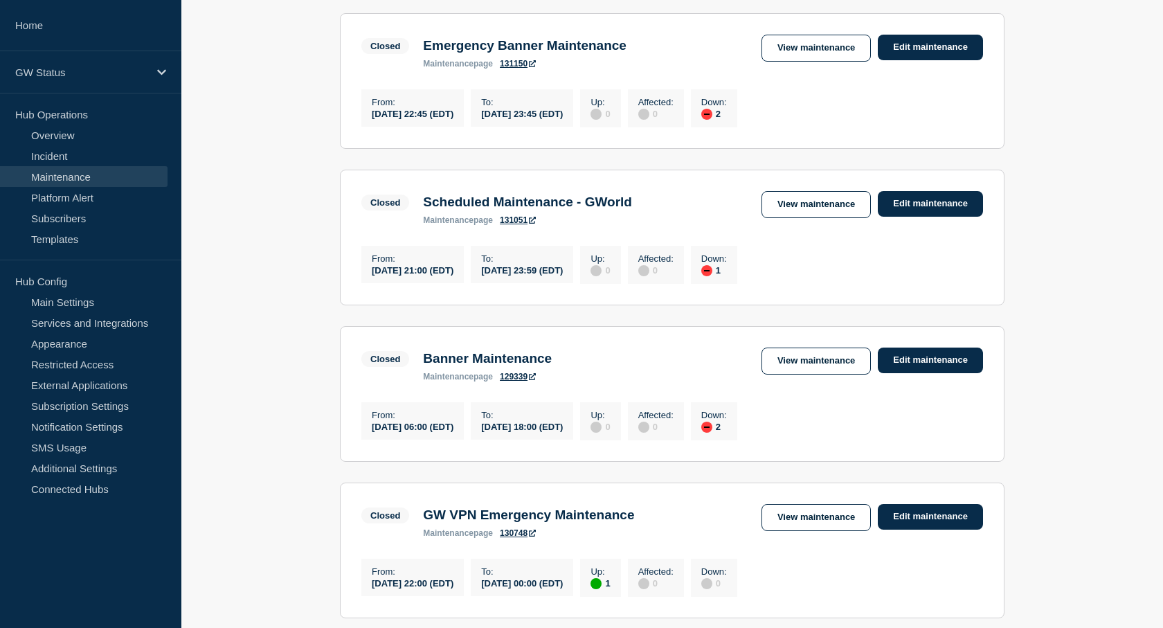
scroll to position [1472, 0]
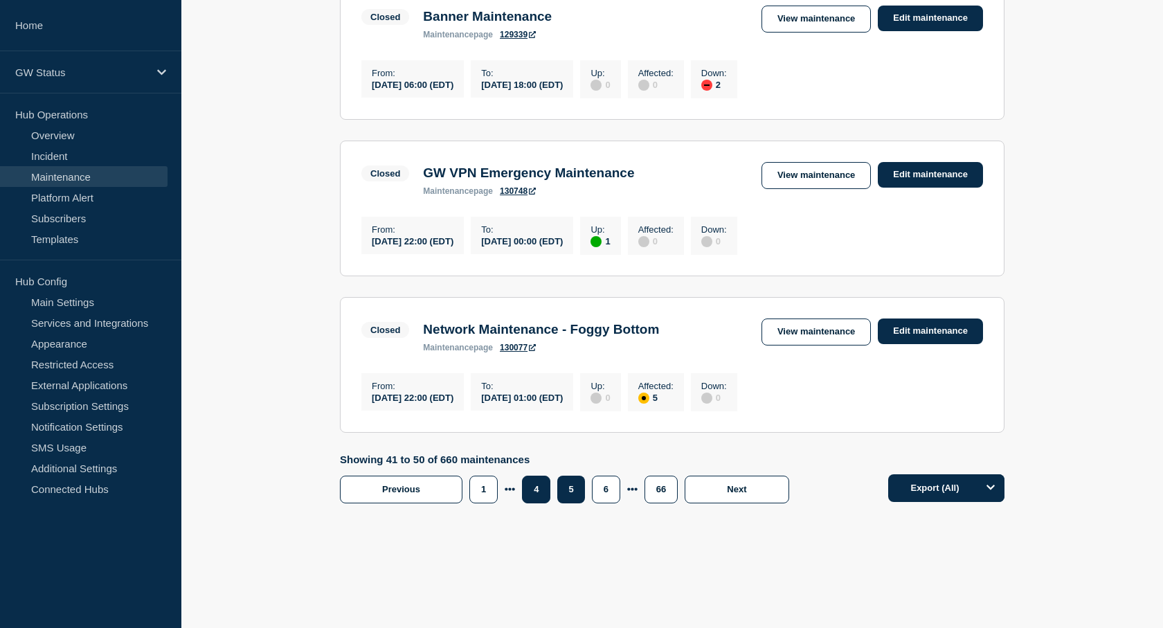
click at [533, 490] on button "4" at bounding box center [536, 490] width 28 height 28
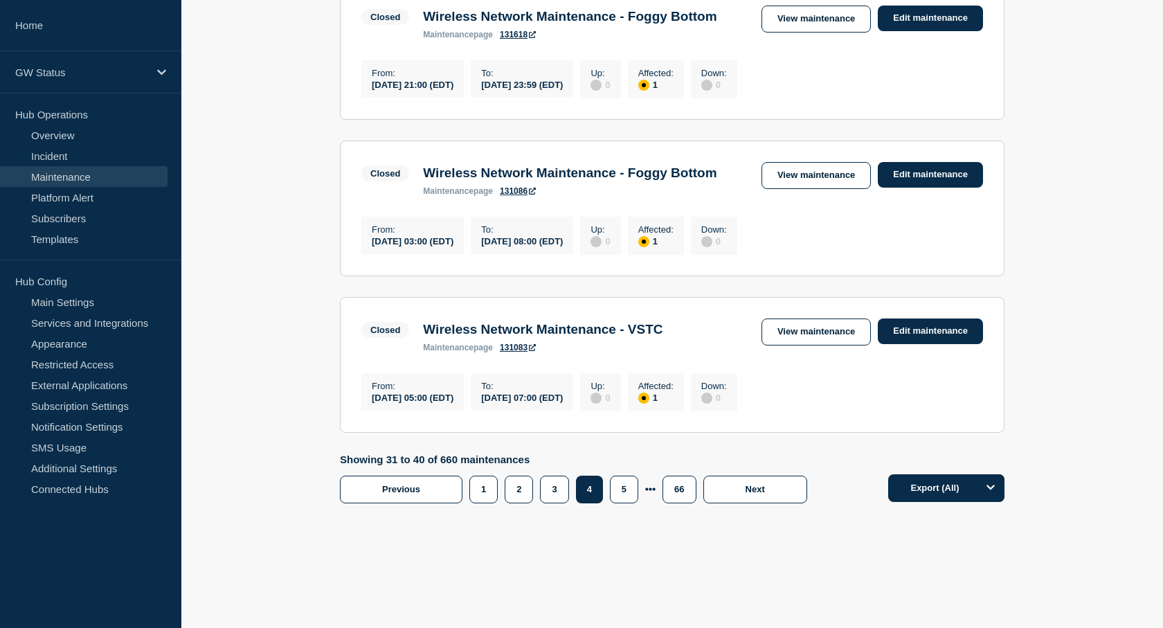
scroll to position [1565, 0]
click at [558, 485] on button "3" at bounding box center [554, 490] width 28 height 28
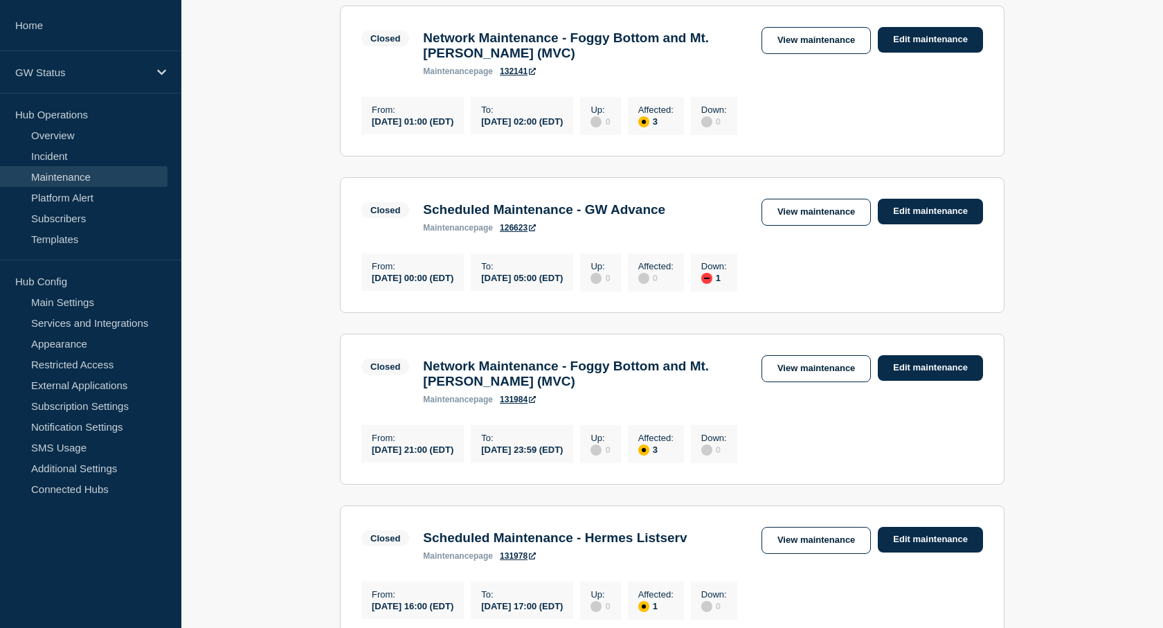
scroll to position [1011, 0]
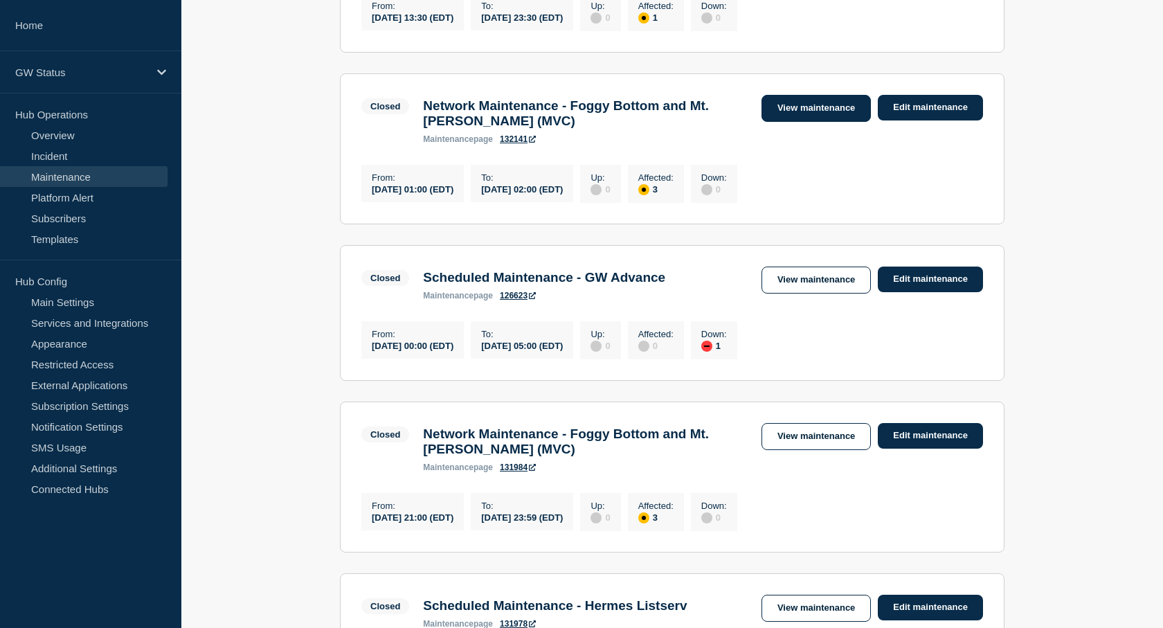
click at [836, 122] on link "View maintenance" at bounding box center [816, 108] width 109 height 27
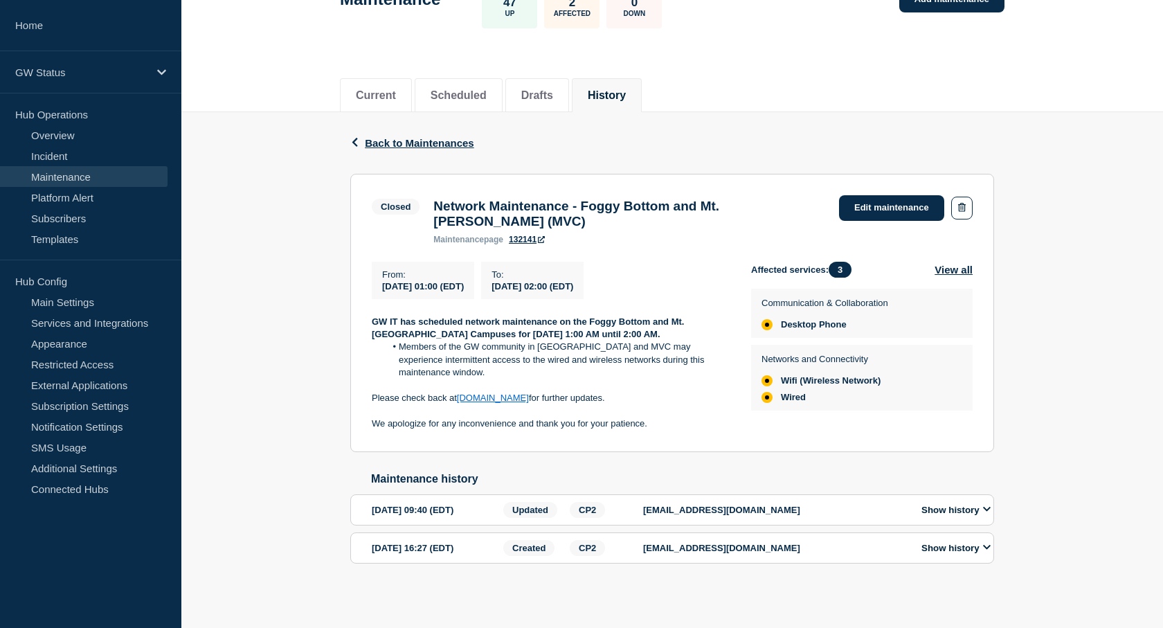
scroll to position [116, 0]
click at [376, 137] on span "Back to Maintenances" at bounding box center [419, 143] width 109 height 12
